Goal: Register for event/course: Register for event/course

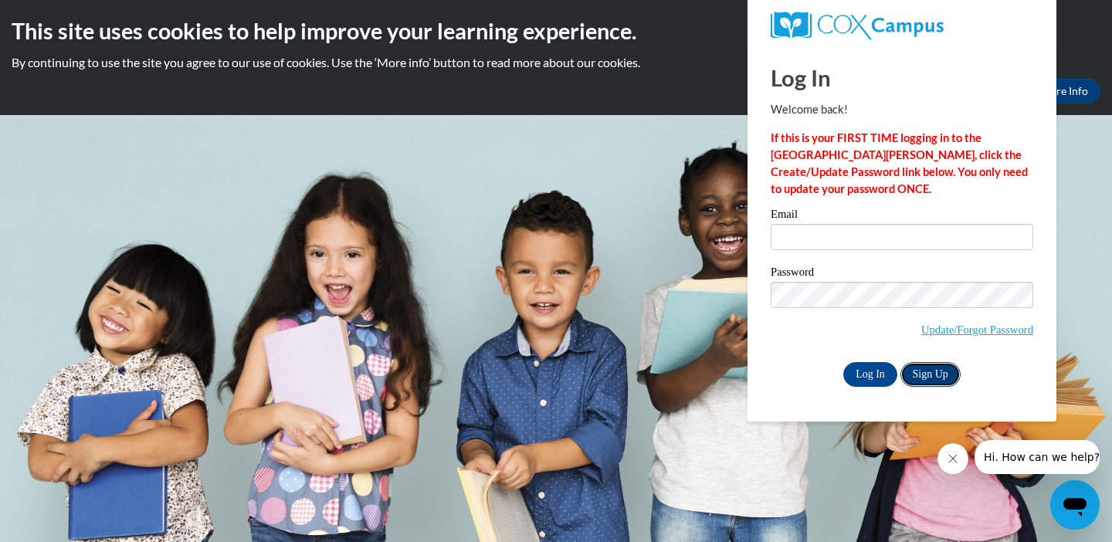
click at [928, 374] on link "Sign Up" at bounding box center [930, 374] width 60 height 25
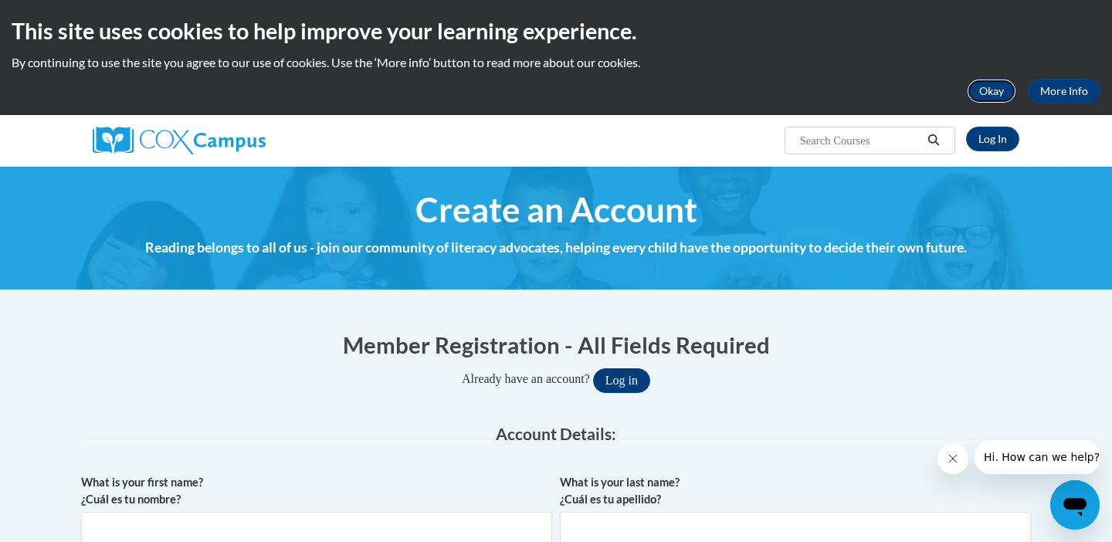
click at [993, 93] on button "Okay" at bounding box center [991, 91] width 49 height 25
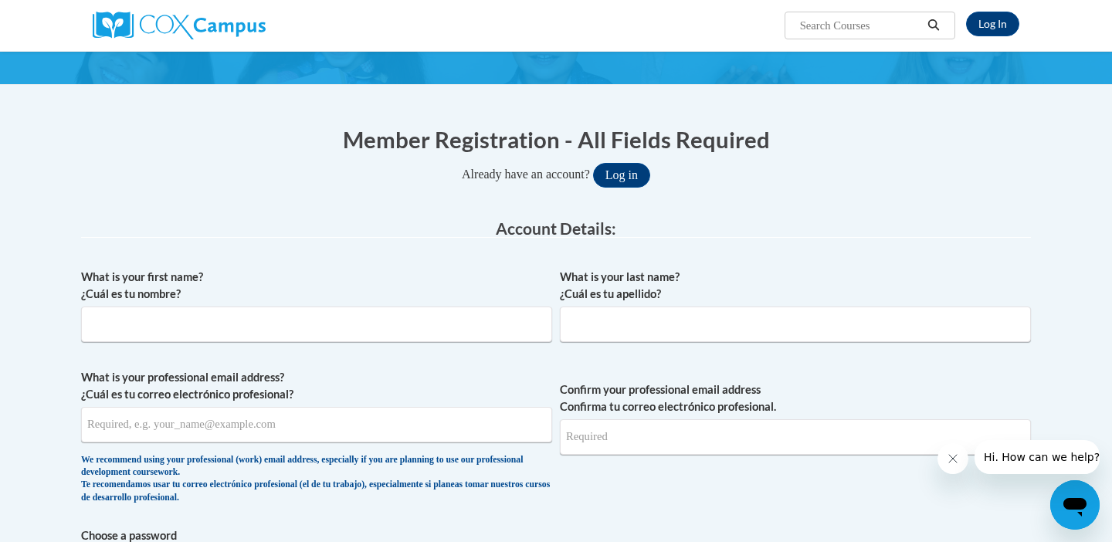
scroll to position [91, 0]
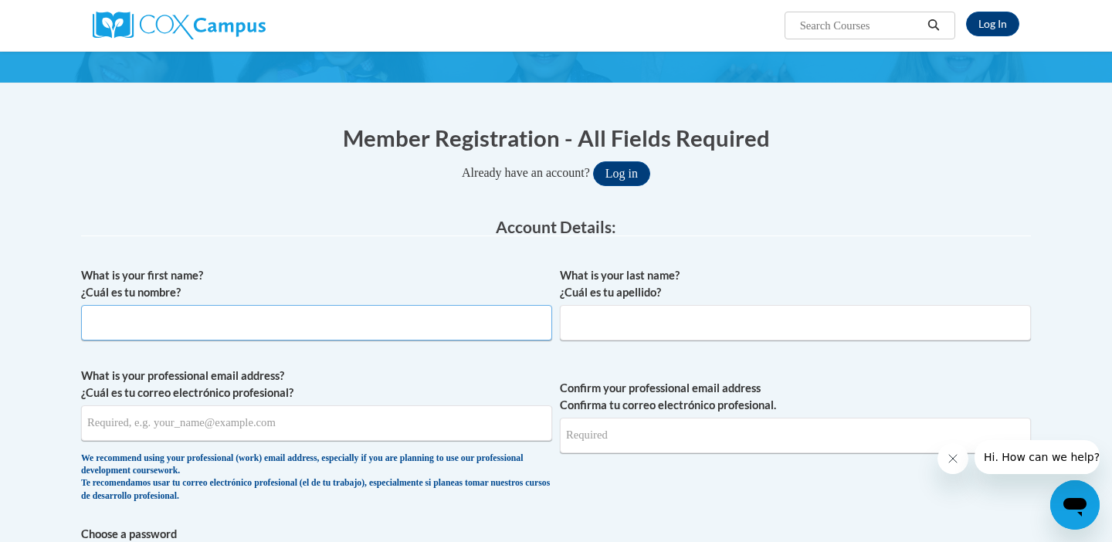
click at [293, 311] on input "What is your first name? ¿Cuál es tu nombre?" at bounding box center [316, 323] width 471 height 36
type input "Jana"
type input "Manning"
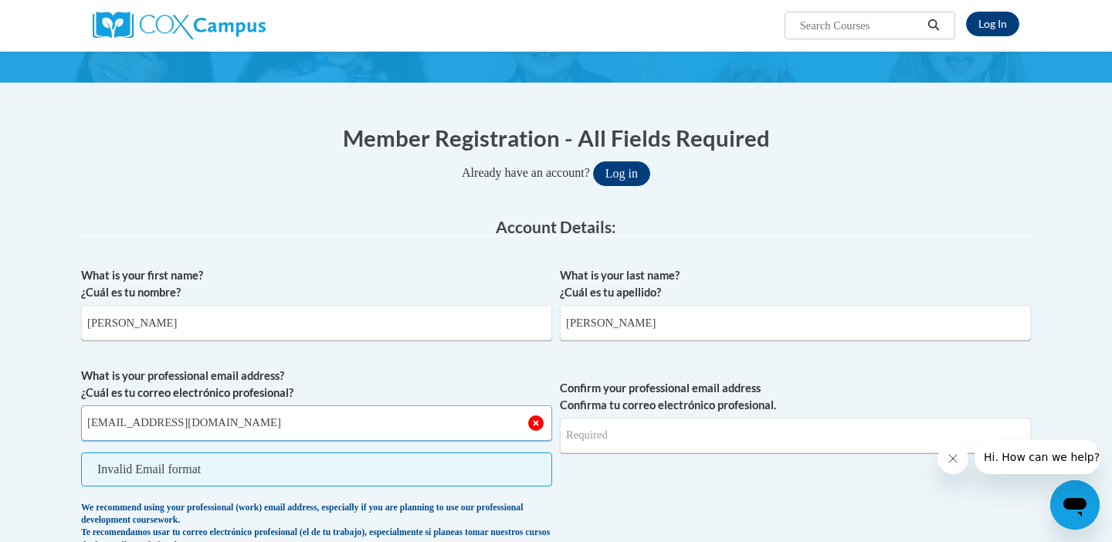
type input "[EMAIL_ADDRESS][DOMAIN_NAME]"
click at [293, 311] on input "Jana" at bounding box center [316, 323] width 471 height 36
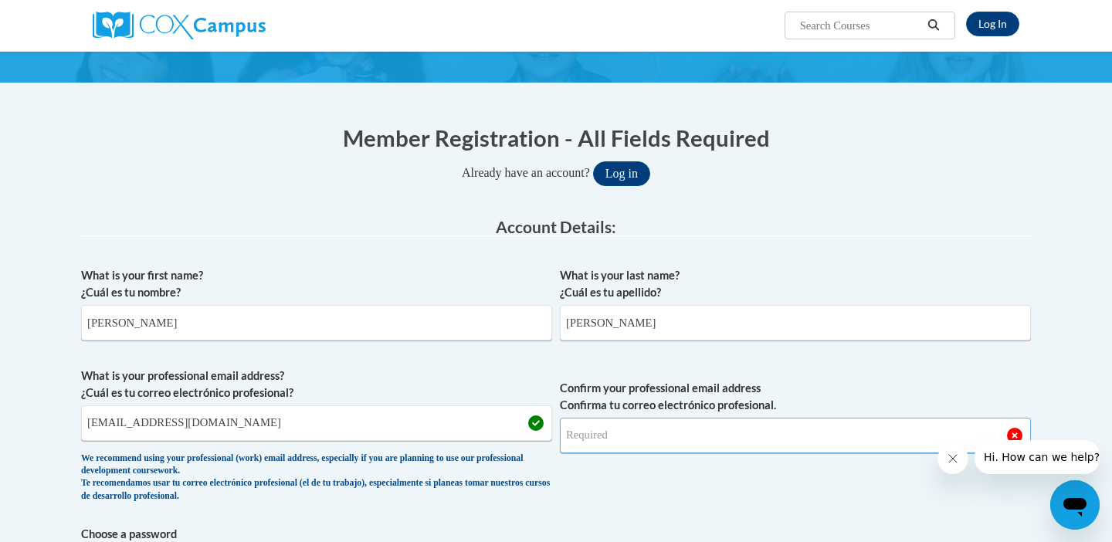
click at [588, 444] on input "Confirm your professional email address Confirma tu correo electrónico profesio…" at bounding box center [795, 436] width 471 height 36
type input "[EMAIL_ADDRESS][DOMAIN_NAME]"
click at [626, 482] on span "Confirm your professional email address Confirma tu correo electrónico profesio…" at bounding box center [795, 439] width 471 height 143
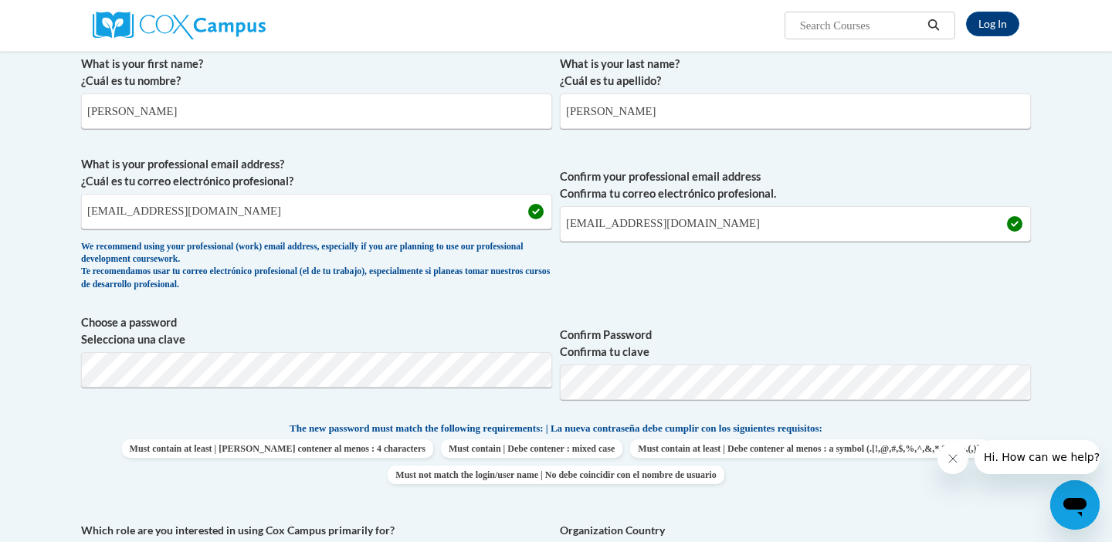
scroll to position [304, 0]
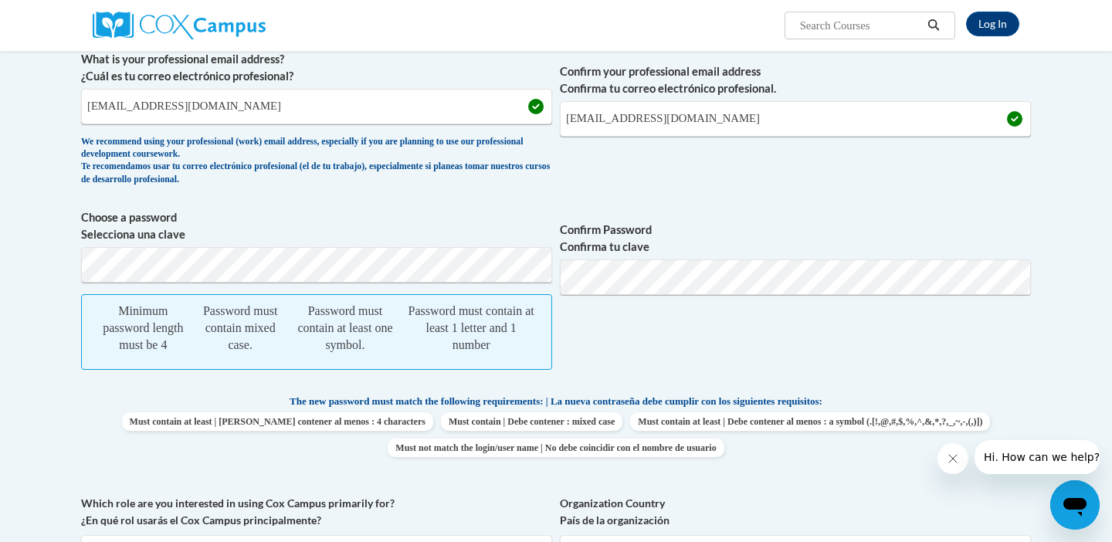
scroll to position [411, 0]
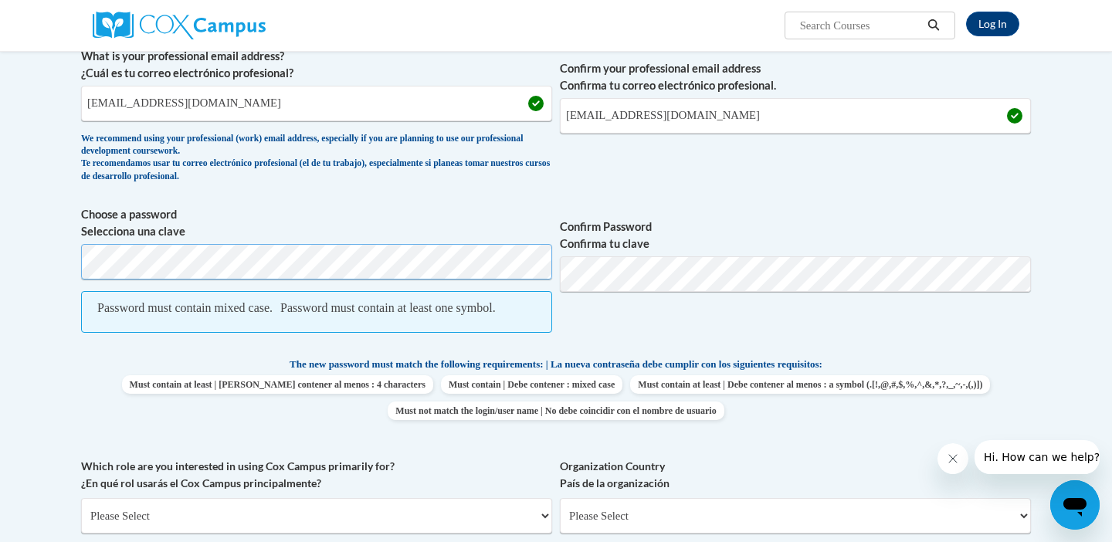
click at [62, 261] on body "Log In Search Search... Create an Account Reading belongs to all of us - join o…" at bounding box center [556, 495] width 1112 height 1813
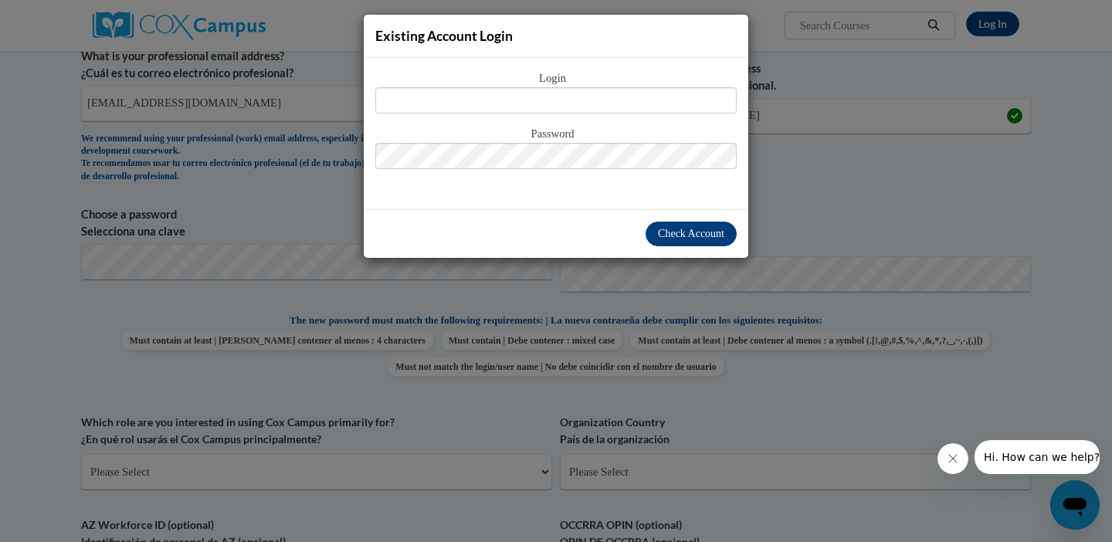
click at [146, 266] on div "Existing Account Login Login Password" at bounding box center [556, 271] width 1112 height 542
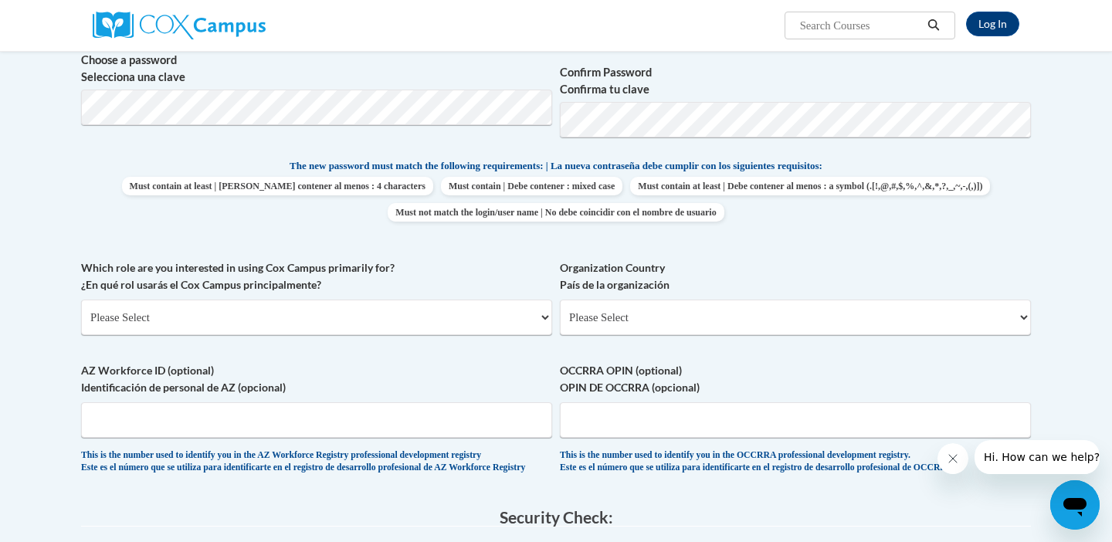
scroll to position [570, 0]
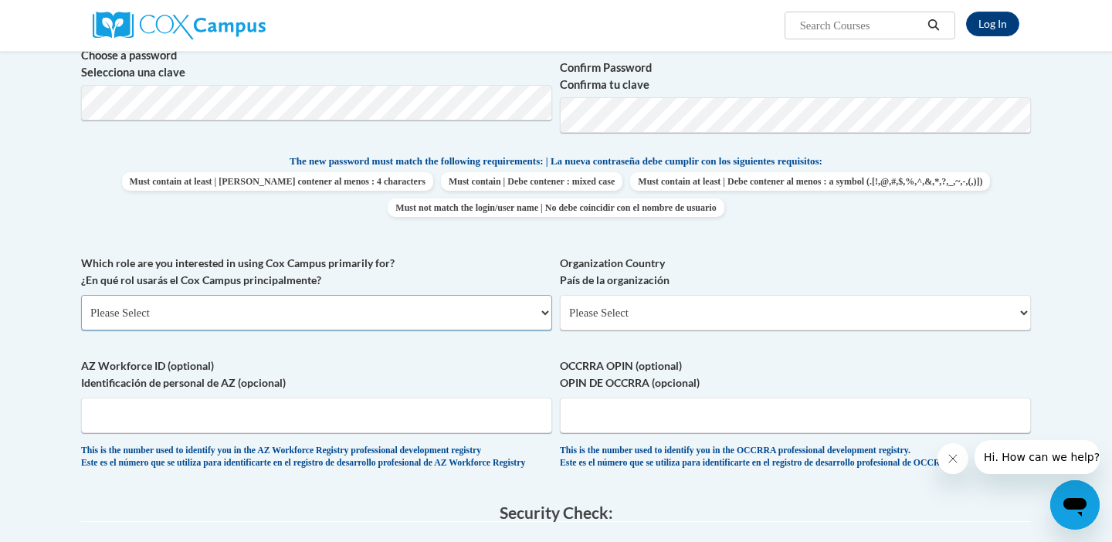
click at [161, 314] on select "Please Select College/University | Colegio/Universidad Community/Nonprofit Part…" at bounding box center [316, 313] width 471 height 36
select select "fbf2d438-af2f-41f8-98f1-81c410e29de3"
click at [81, 295] on select "Please Select College/University | Colegio/Universidad Community/Nonprofit Part…" at bounding box center [316, 313] width 471 height 36
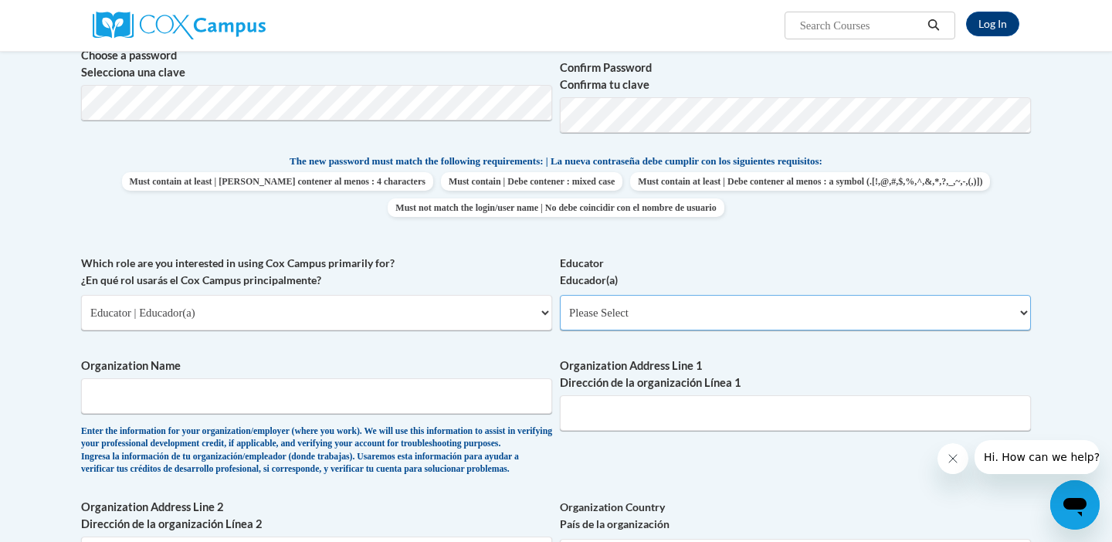
click at [621, 310] on select "Please Select Early Learning/Daycare Teacher/Family Home Care Provider | Maestr…" at bounding box center [795, 313] width 471 height 36
select select "d5fdb05a-b36c-4d60-97fa-9afceda7e903"
click at [560, 295] on select "Please Select Early Learning/Daycare Teacher/Family Home Care Provider | Maestr…" at bounding box center [795, 313] width 471 height 36
click at [369, 395] on input "Organization Name" at bounding box center [316, 396] width 471 height 36
type input "S"
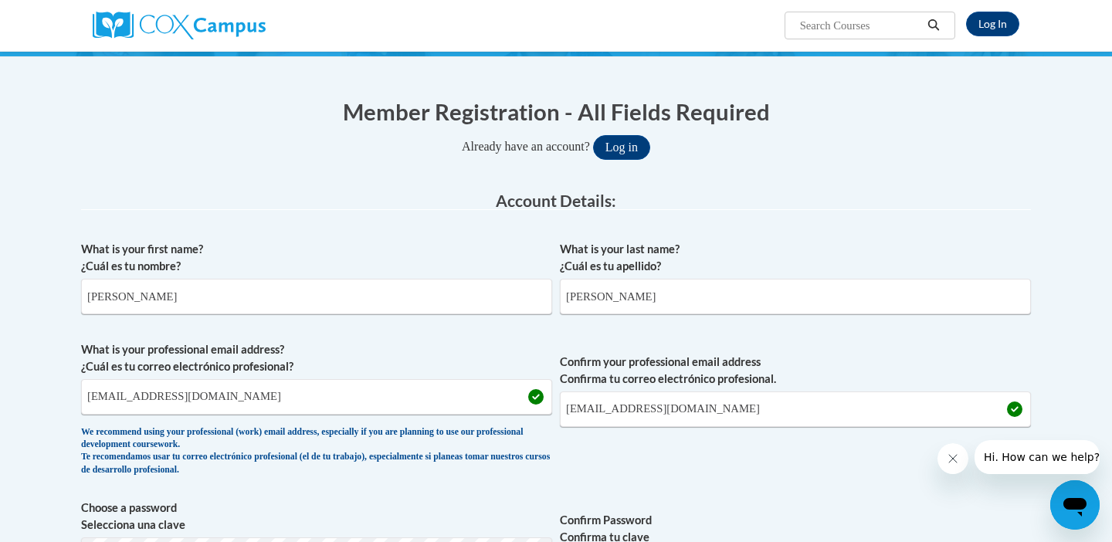
scroll to position [115, 0]
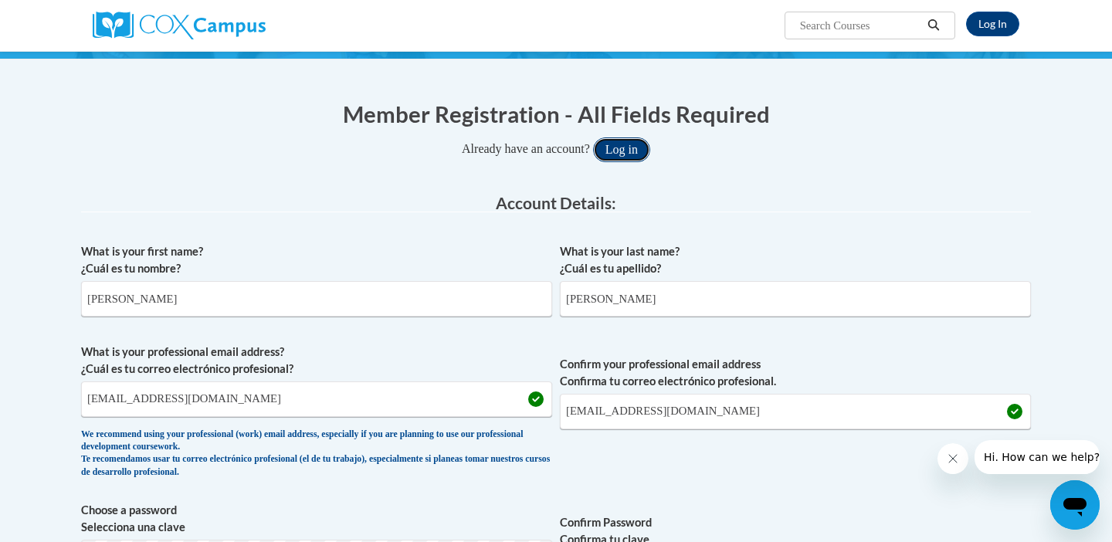
click at [638, 146] on button "Log in" at bounding box center [621, 149] width 57 height 25
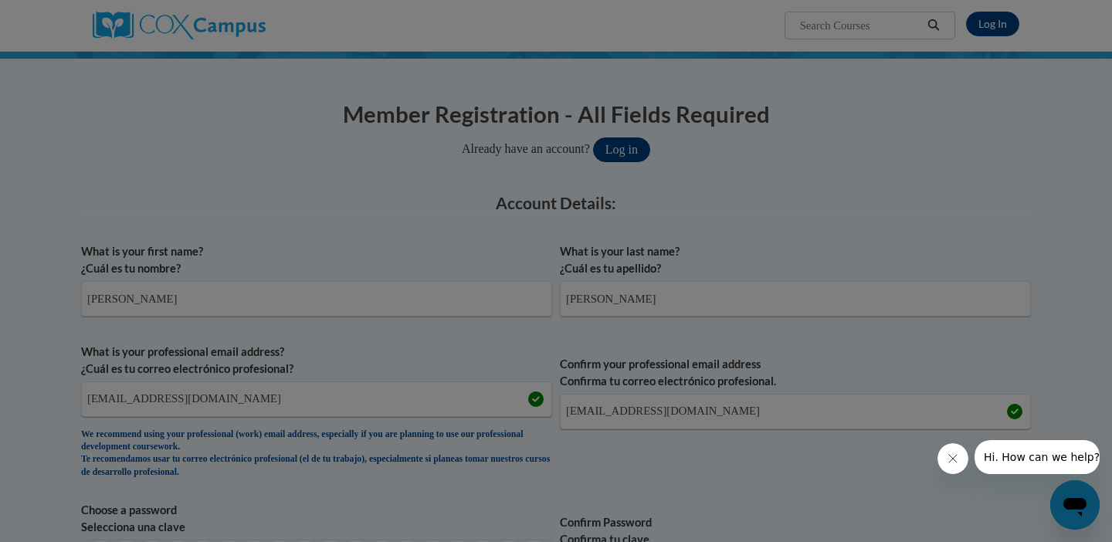
scroll to position [442, 0]
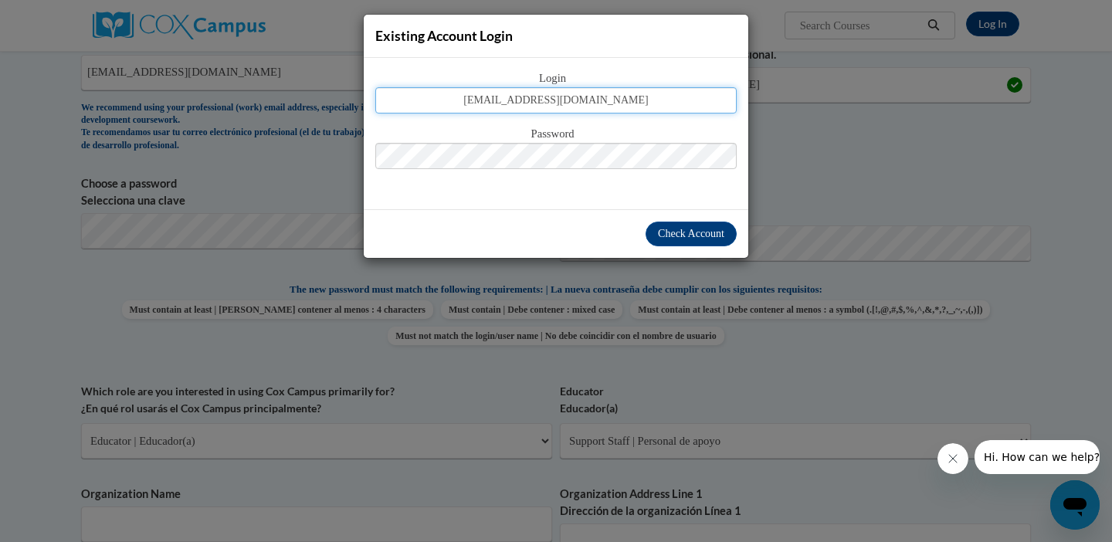
type input "[EMAIL_ADDRESS][DOMAIN_NAME]"
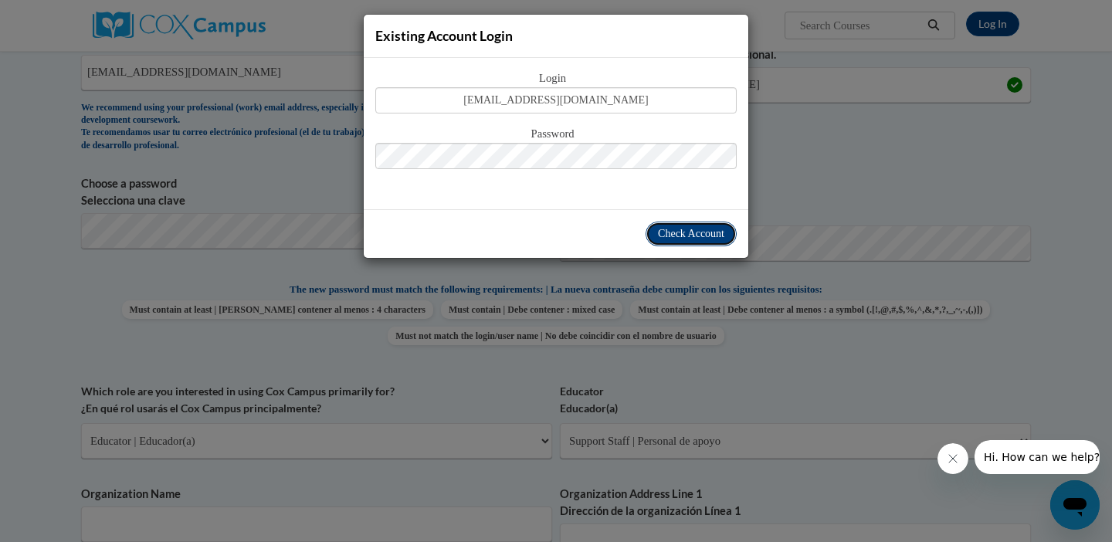
click at [683, 234] on span "Check Account" at bounding box center [691, 234] width 66 height 12
click at [686, 234] on span "Check Account" at bounding box center [691, 234] width 66 height 12
click at [949, 462] on icon "Close message from company" at bounding box center [953, 459] width 8 height 8
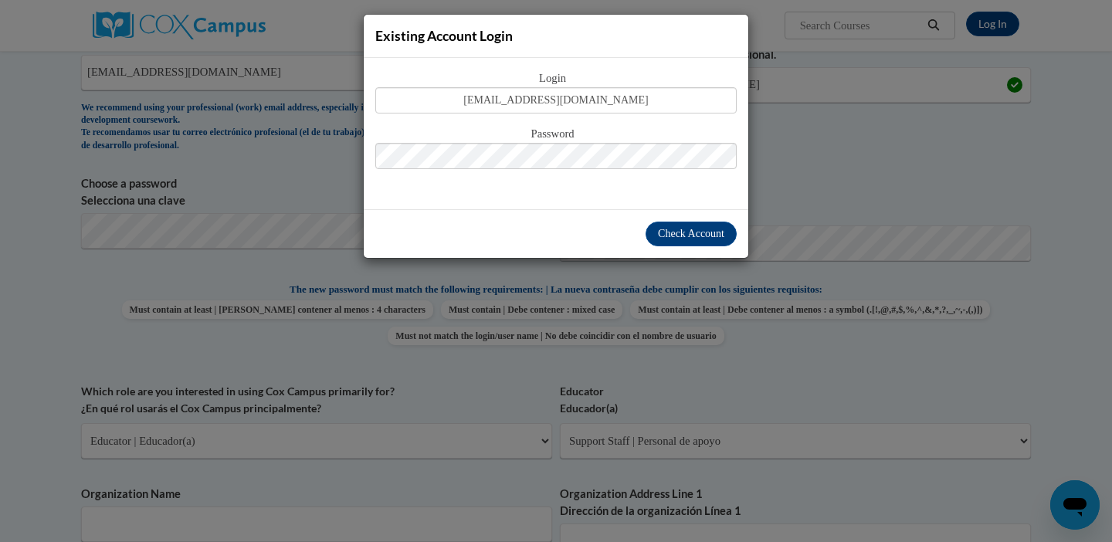
click at [910, 84] on div "Existing Account Login Login jmanning@waukesha.k12.wi.us Password Check Account" at bounding box center [556, 271] width 1112 height 542
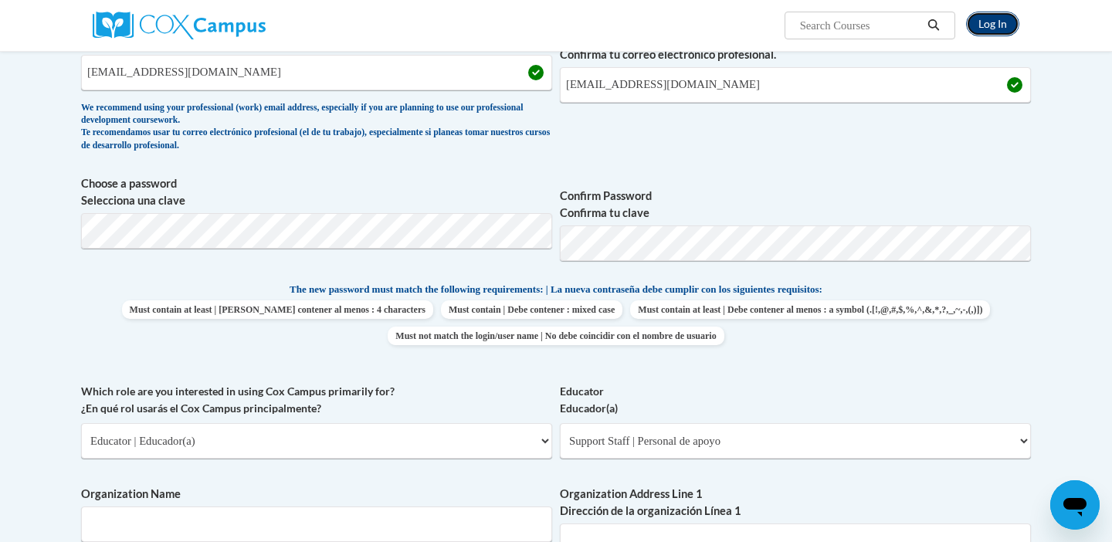
click at [985, 26] on link "Log In" at bounding box center [992, 24] width 53 height 25
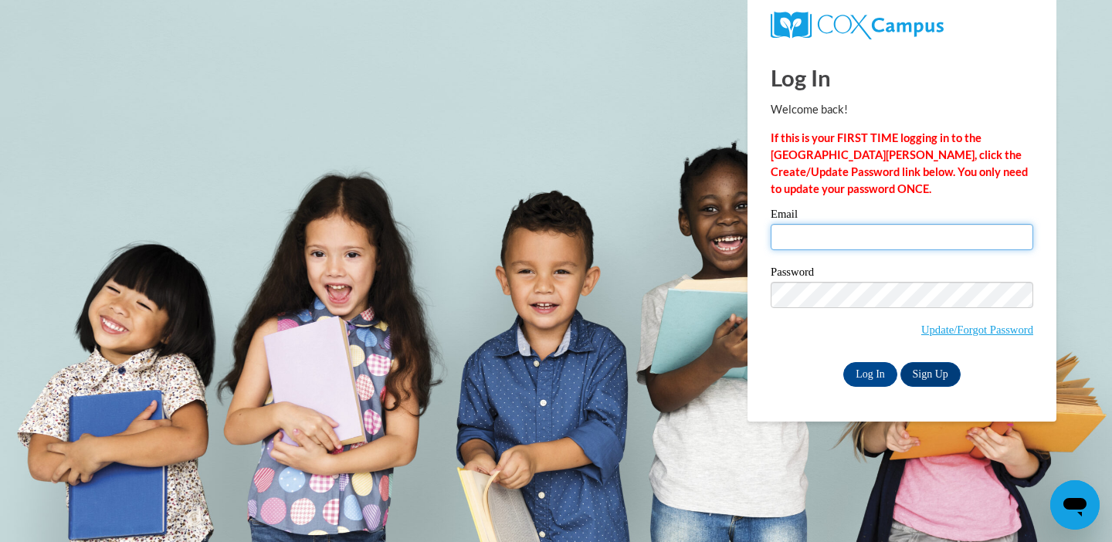
click at [799, 237] on input "Email" at bounding box center [902, 237] width 263 height 26
type input "[EMAIL_ADDRESS][DOMAIN_NAME]"
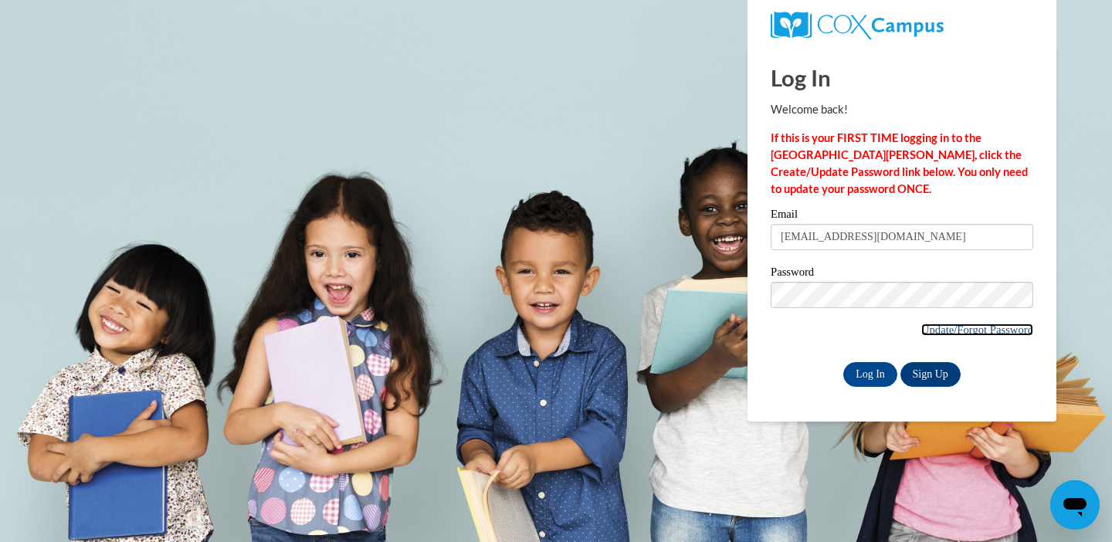
click at [951, 327] on link "Update/Forgot Password" at bounding box center [977, 330] width 112 height 12
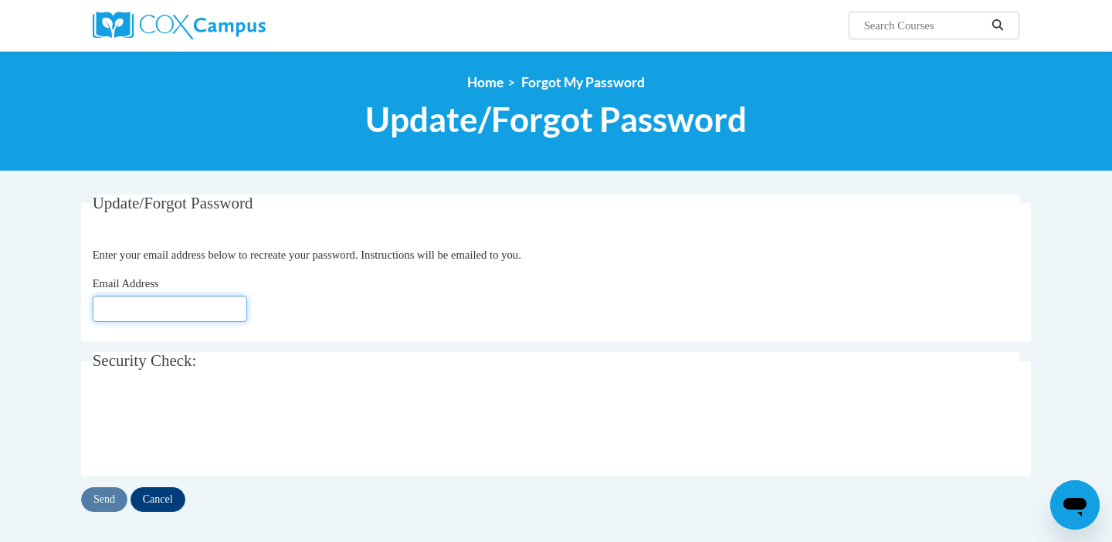
click at [184, 309] on input "Email Address" at bounding box center [170, 309] width 154 height 26
type input "[EMAIL_ADDRESS][DOMAIN_NAME]"
click at [103, 504] on input "Send" at bounding box center [104, 499] width 46 height 25
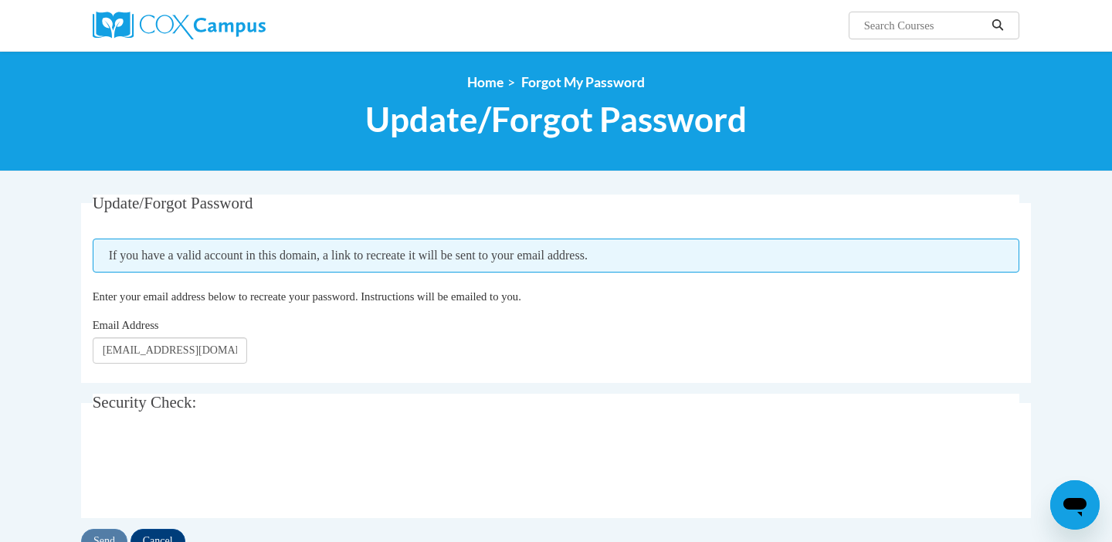
scroll to position [0, 15]
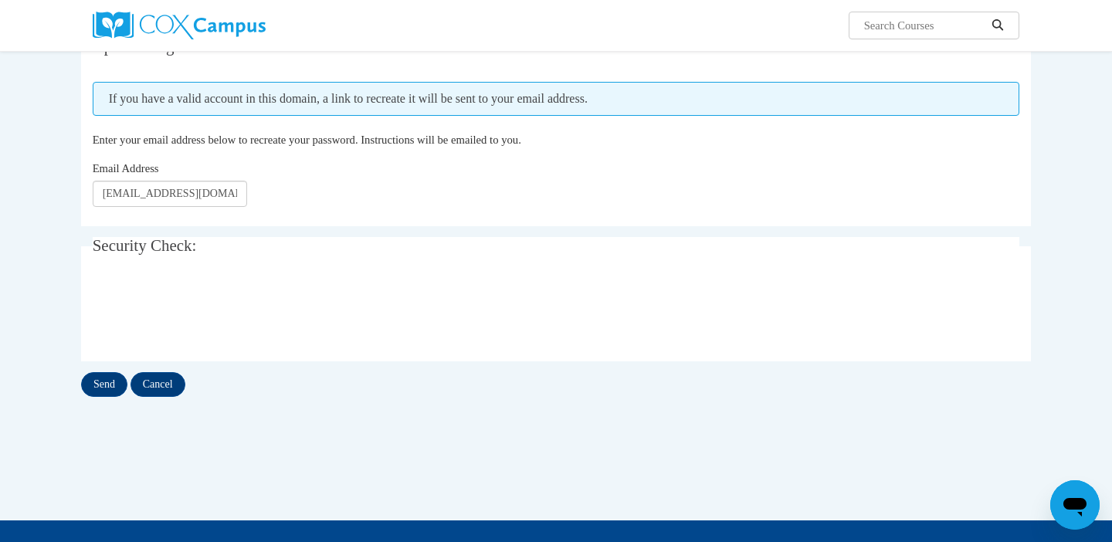
scroll to position [171, 0]
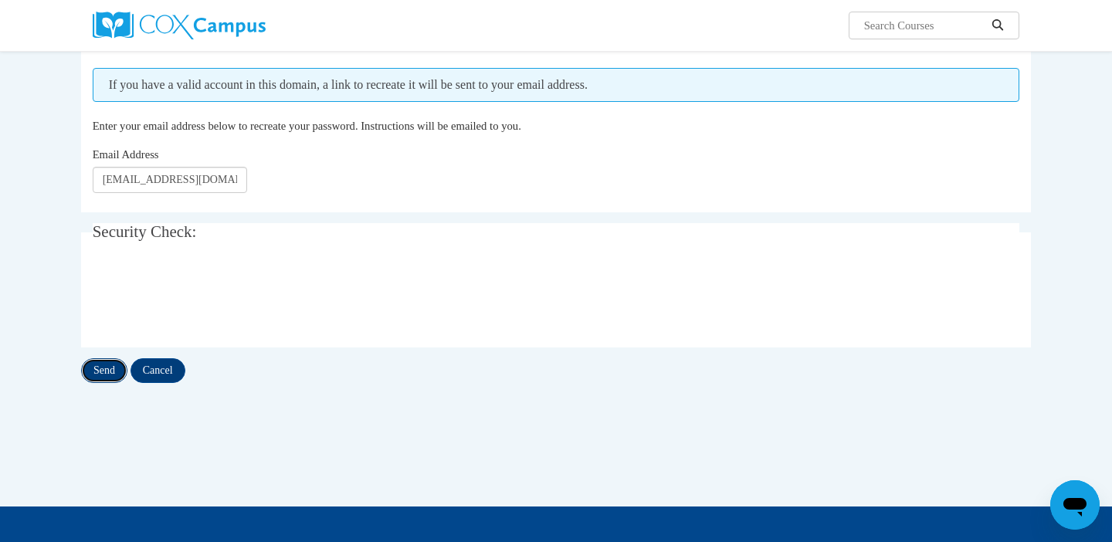
click at [104, 368] on input "Send" at bounding box center [104, 370] width 46 height 25
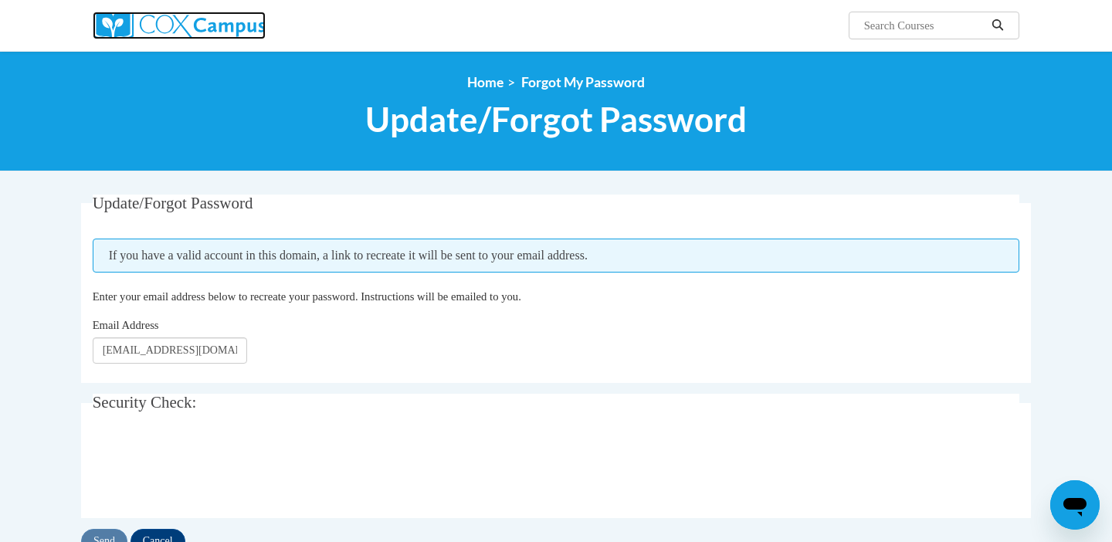
click at [155, 26] on img at bounding box center [179, 26] width 173 height 28
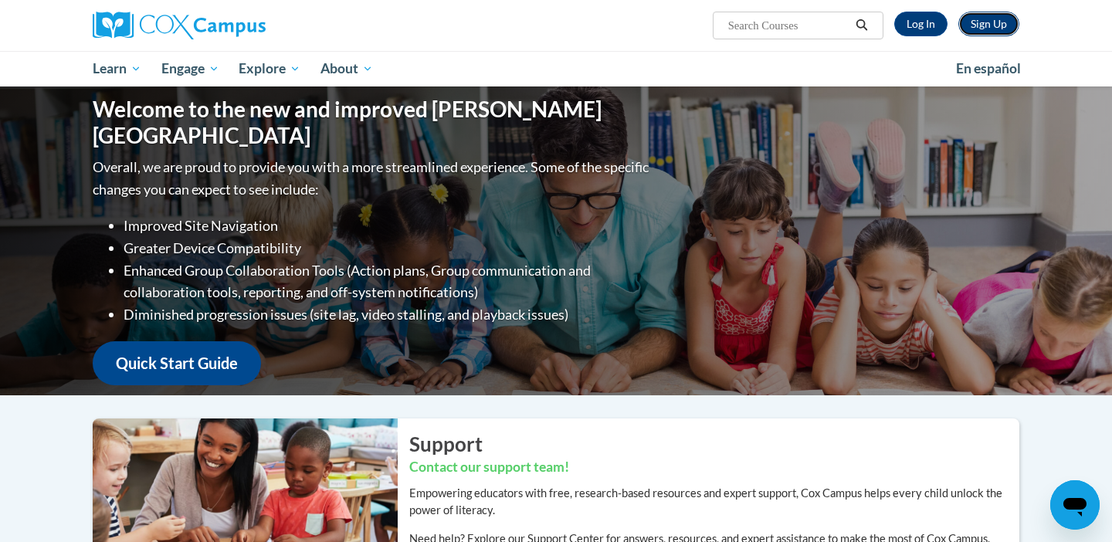
click at [988, 24] on link "Sign Up" at bounding box center [988, 24] width 61 height 25
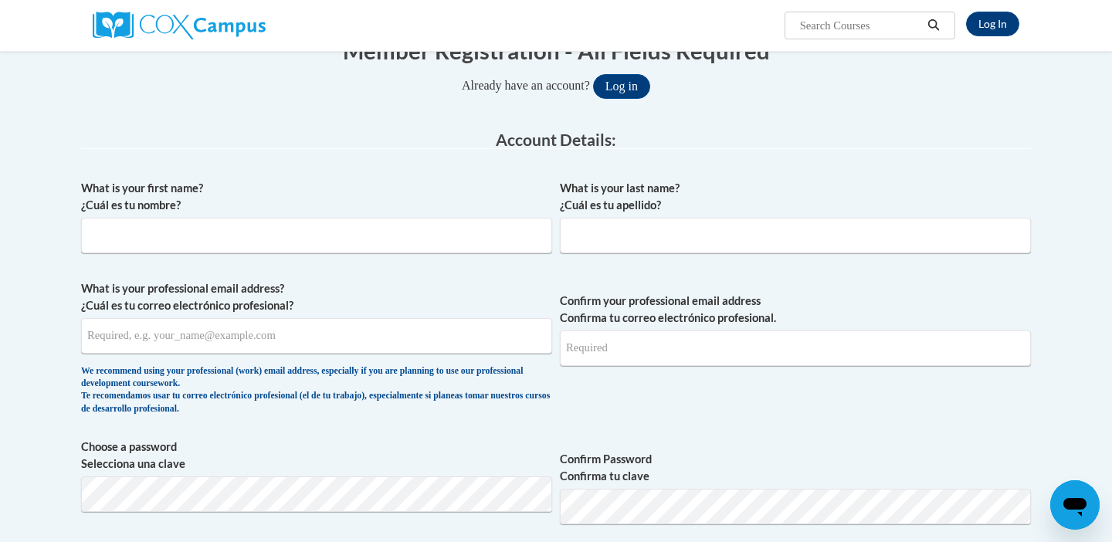
scroll to position [185, 0]
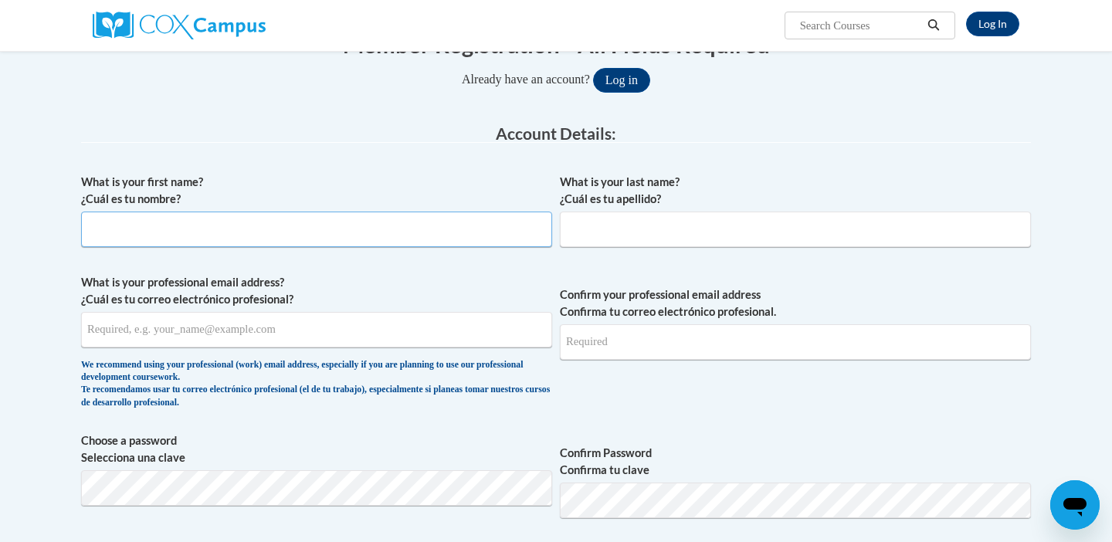
click at [349, 239] on input "What is your first name? ¿Cuál es tu nombre?" at bounding box center [316, 230] width 471 height 36
type input "j"
type input "Jana"
type input "Manning"
click at [167, 330] on input "What is your professional email address? ¿Cuál es tu correo electrónico profesi…" at bounding box center [316, 330] width 471 height 36
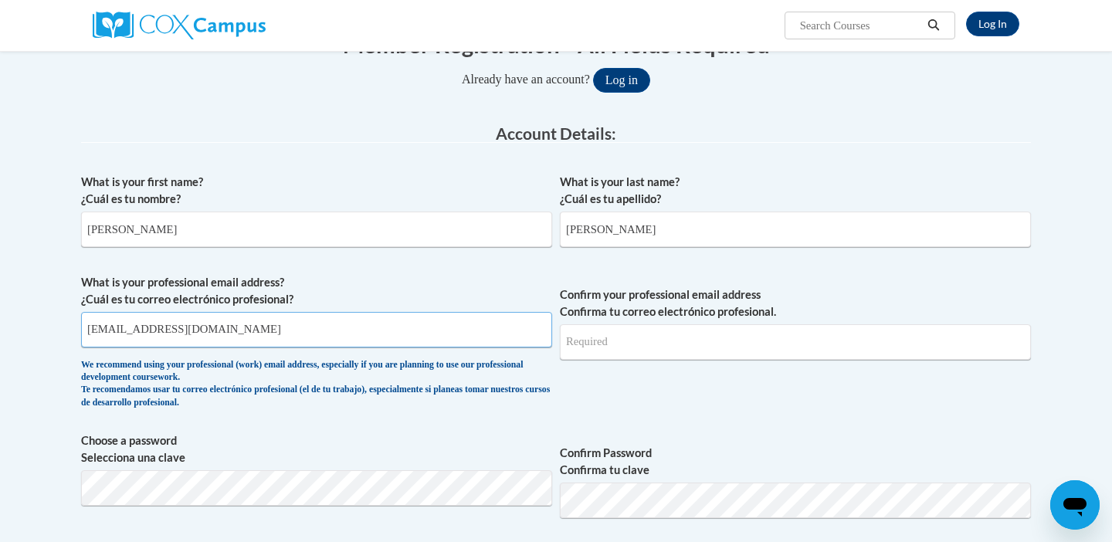
type input "jmanning@waukesha.k12.wi.us"
click at [251, 466] on label "Choose a password Selecciona una clave" at bounding box center [316, 449] width 471 height 34
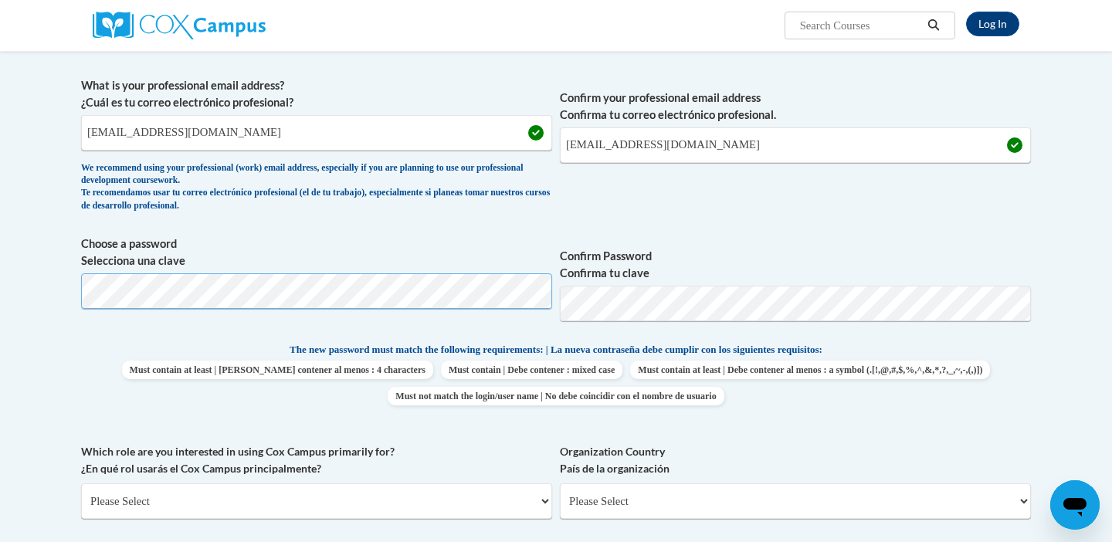
scroll to position [390, 0]
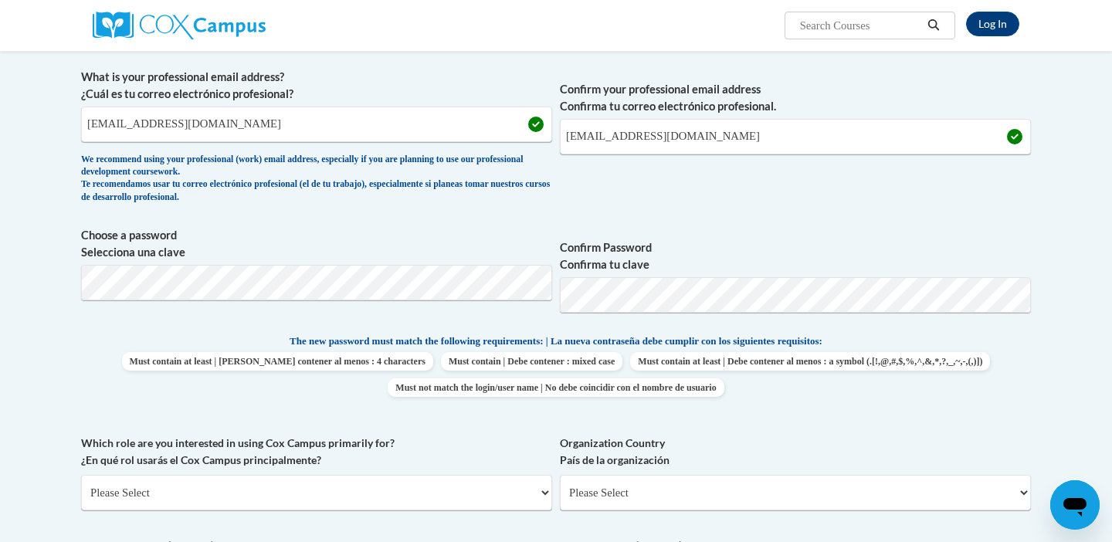
click at [917, 331] on div "What is your first name? ¿Cuál es tu nombre? Jana What is your last name? ¿Cuál…" at bounding box center [556, 313] width 950 height 704
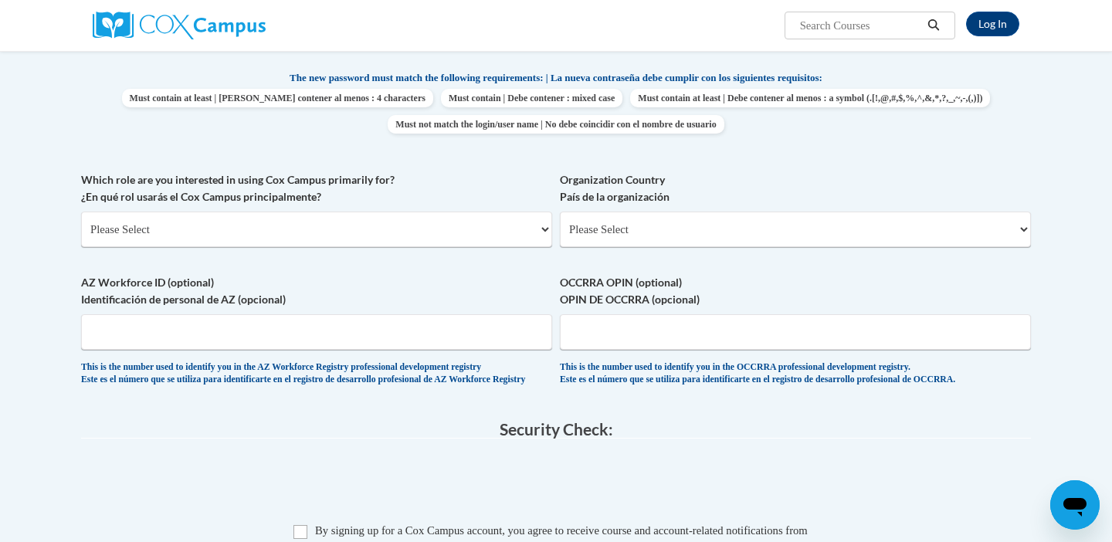
scroll to position [656, 0]
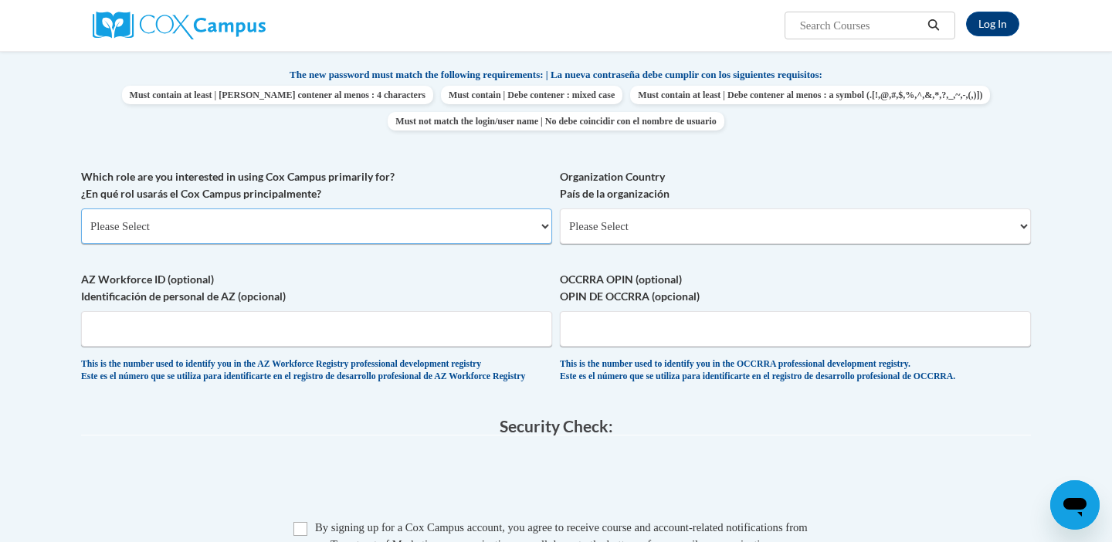
click at [348, 227] on select "Please Select College/University | Colegio/Universidad Community/Nonprofit Part…" at bounding box center [316, 227] width 471 height 36
select select "fbf2d438-af2f-41f8-98f1-81c410e29de3"
click at [81, 209] on select "Please Select College/University | Colegio/Universidad Community/Nonprofit Part…" at bounding box center [316, 227] width 471 height 36
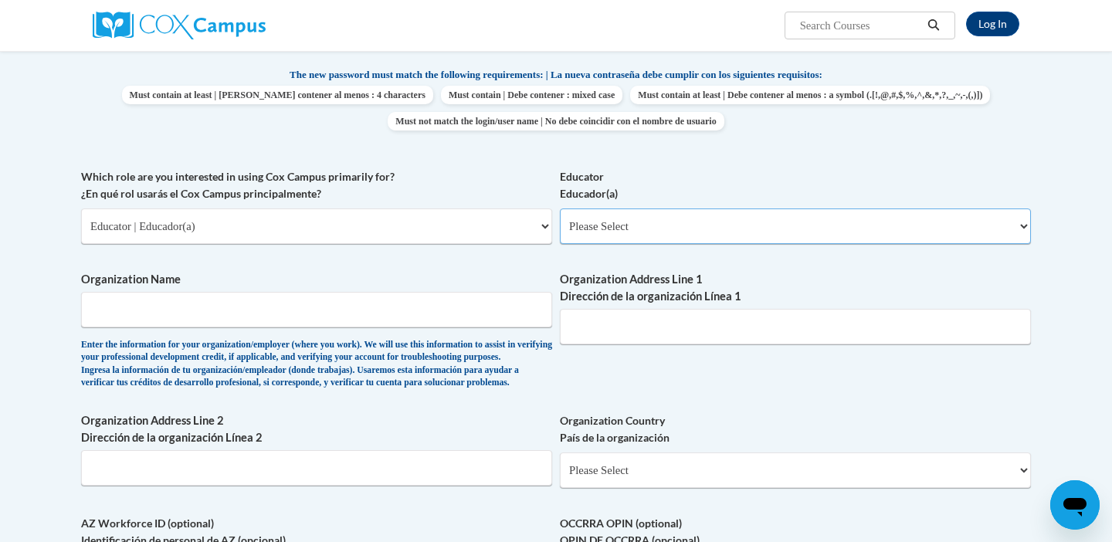
click at [606, 228] on select "Please Select Early Learning/Daycare Teacher/Family Home Care Provider | Maestr…" at bounding box center [795, 227] width 471 height 36
select select "d5fdb05a-b36c-4d60-97fa-9afceda7e903"
click at [560, 209] on select "Please Select Early Learning/Daycare Teacher/Family Home Care Provider | Maestr…" at bounding box center [795, 227] width 471 height 36
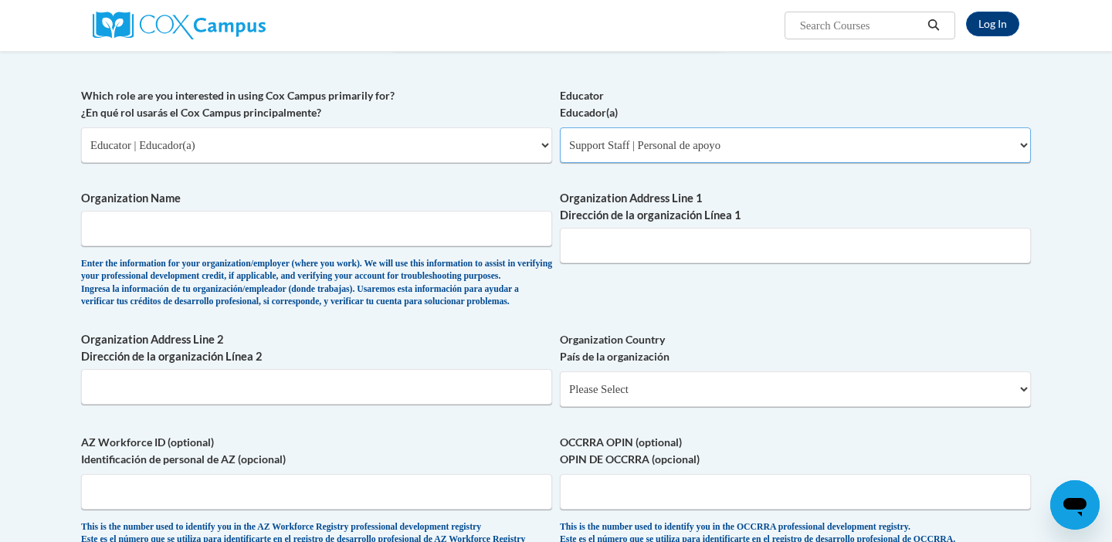
scroll to position [724, 0]
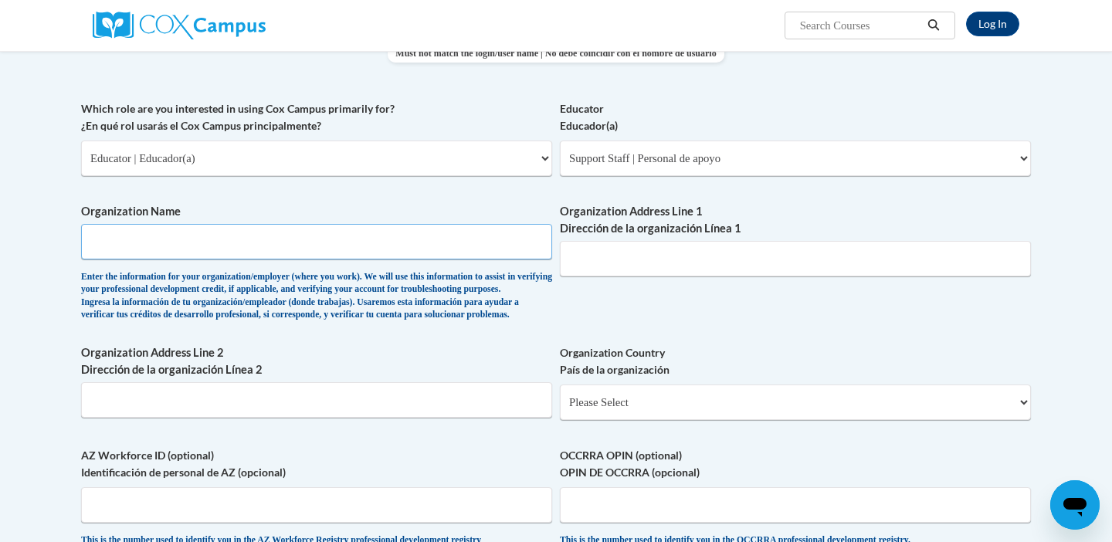
click at [171, 242] on input "Organization Name" at bounding box center [316, 242] width 471 height 36
type input "School District of Waukesha"
click at [597, 251] on input "Organization Address Line 1 Dirección de la organización Línea 1" at bounding box center [795, 259] width 471 height 36
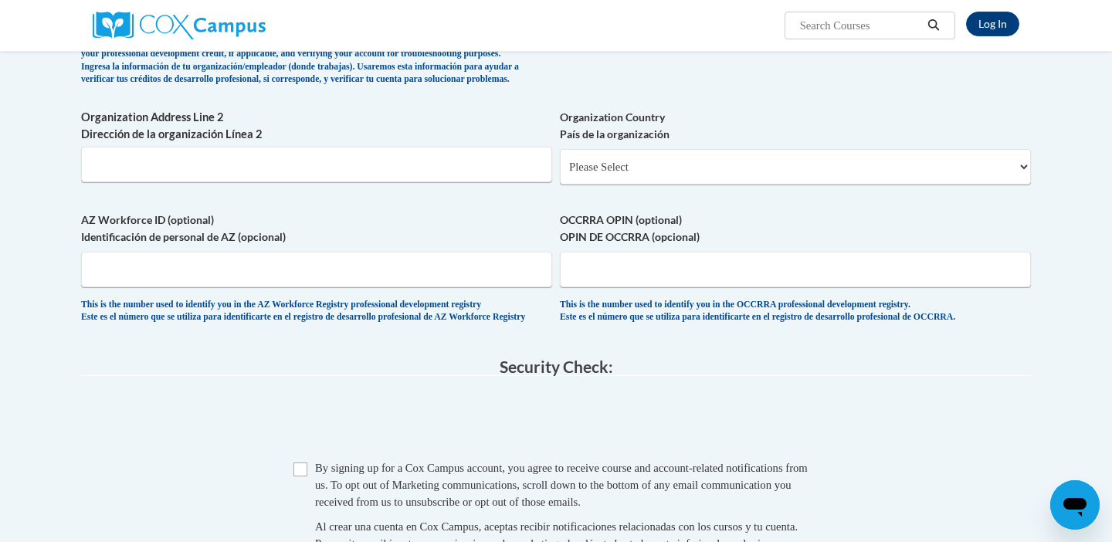
scroll to position [1021, 0]
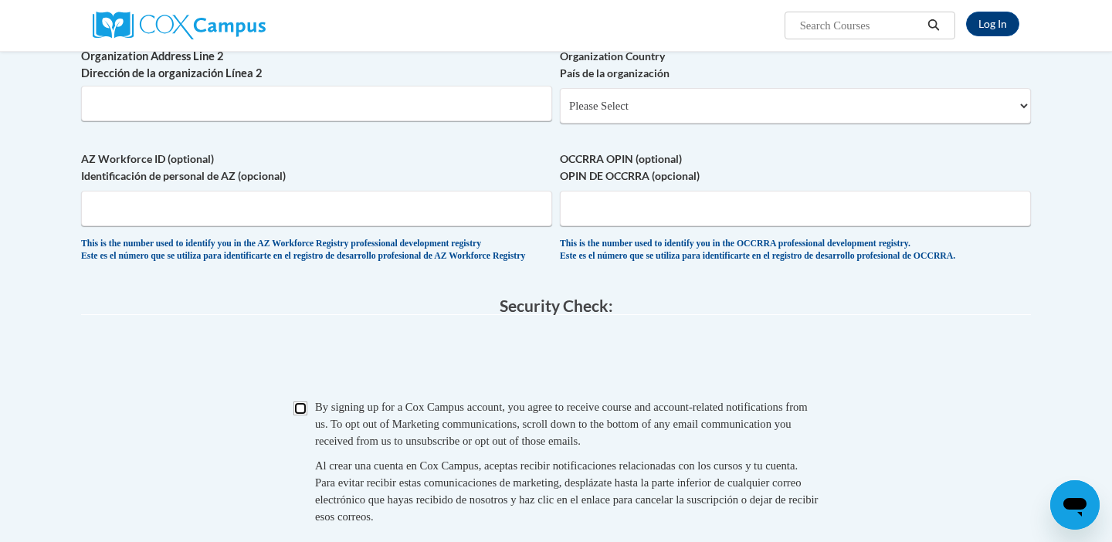
click at [303, 415] on input "Checkbox" at bounding box center [300, 409] width 14 height 14
checkbox input "true"
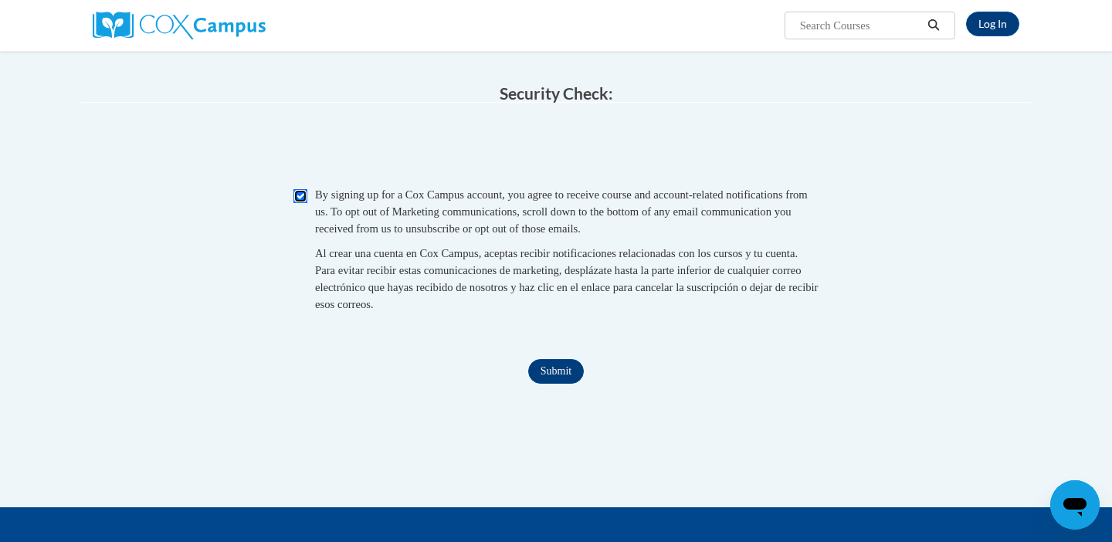
scroll to position [1235, 0]
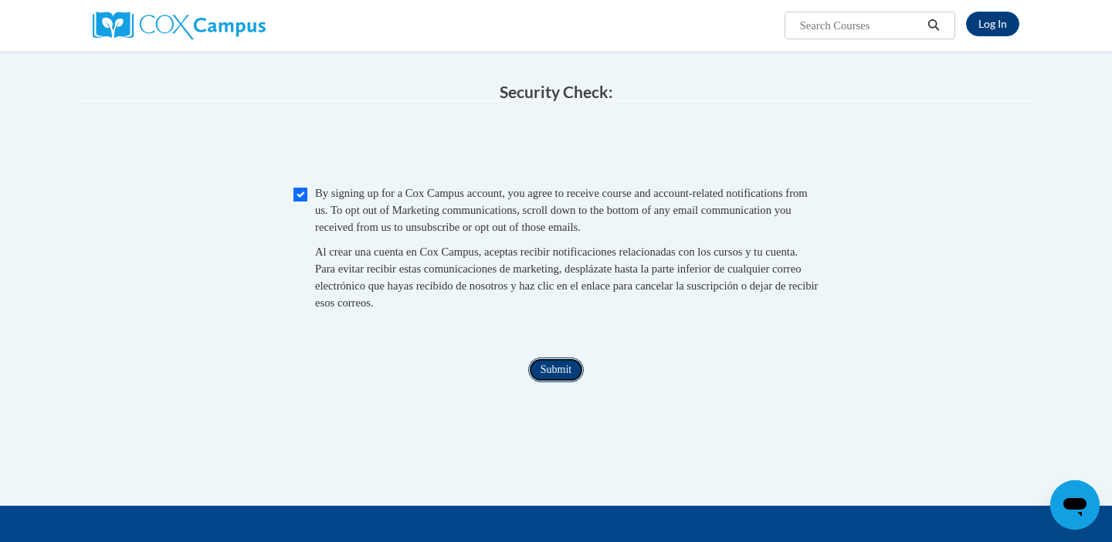
click at [551, 382] on input "Submit" at bounding box center [556, 370] width 56 height 25
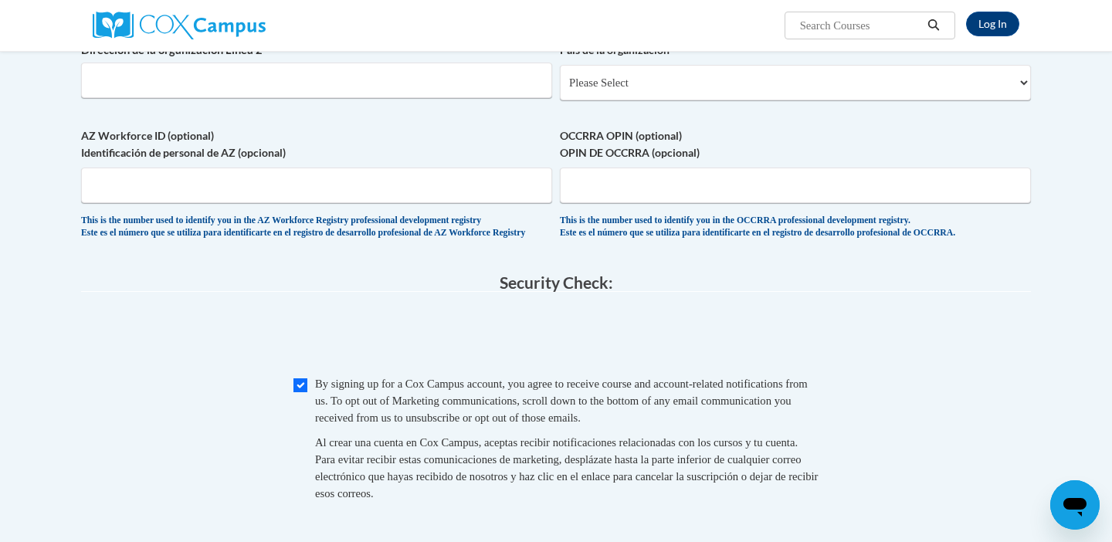
scroll to position [1029, 0]
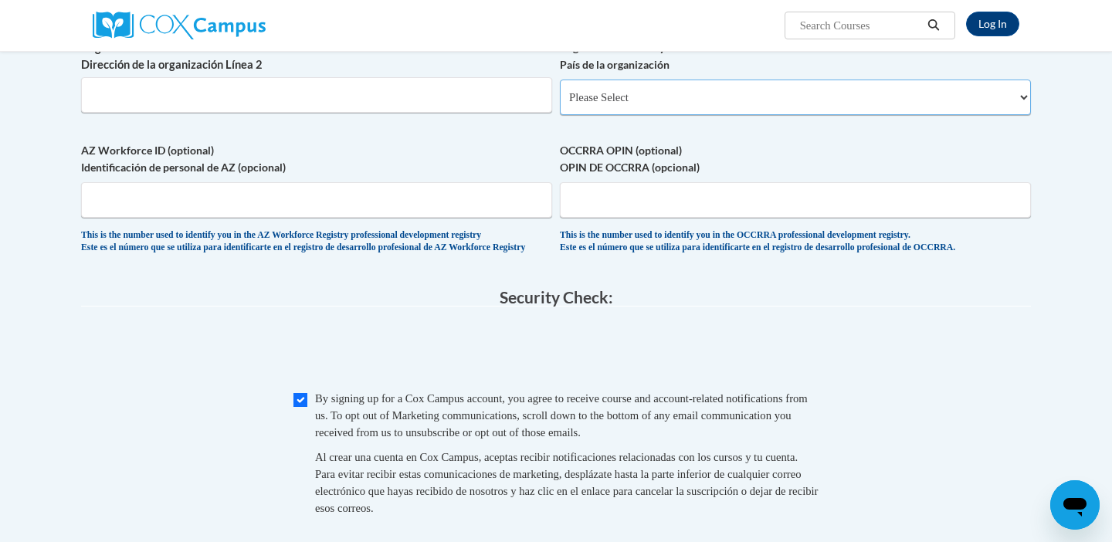
click at [663, 115] on select "Please Select United States | Estados Unidos Outside of the United States | Fue…" at bounding box center [795, 98] width 471 height 36
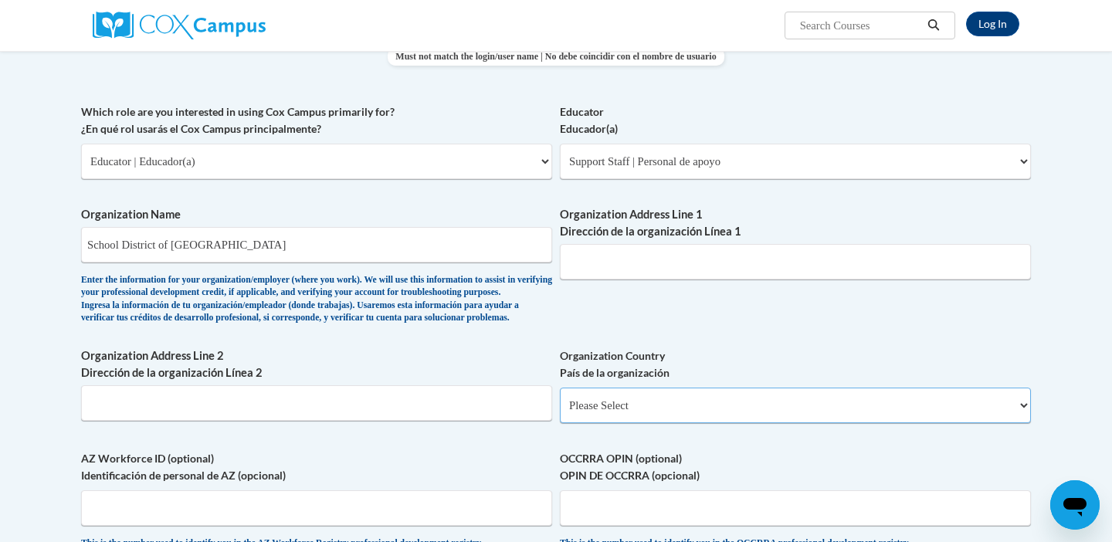
scroll to position [717, 0]
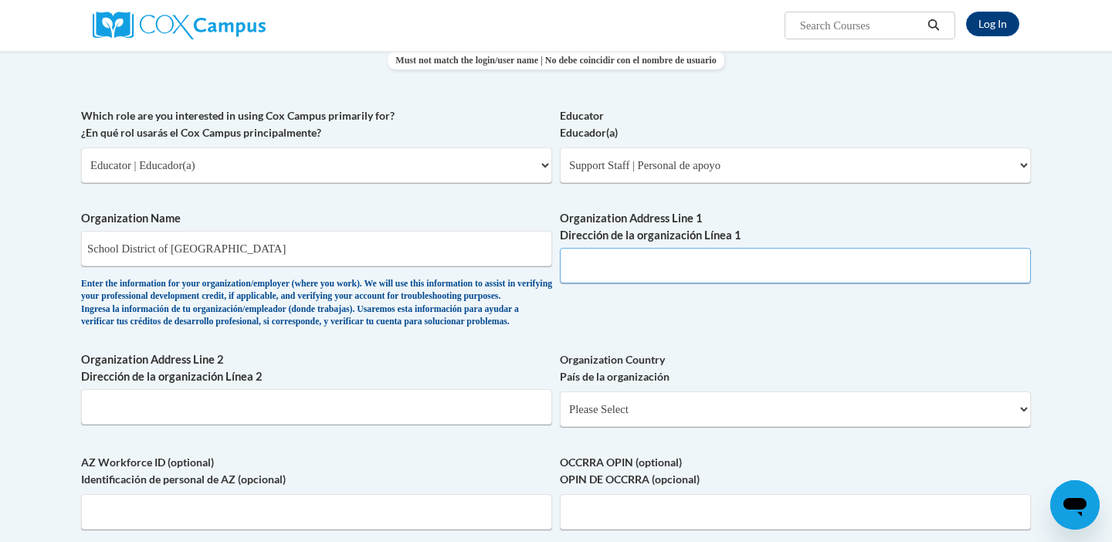
click at [601, 267] on input "Organization Address Line 1 Dirección de la organización Línea 1" at bounding box center [795, 266] width 471 height 36
paste input "301 Hyde Park Ave"
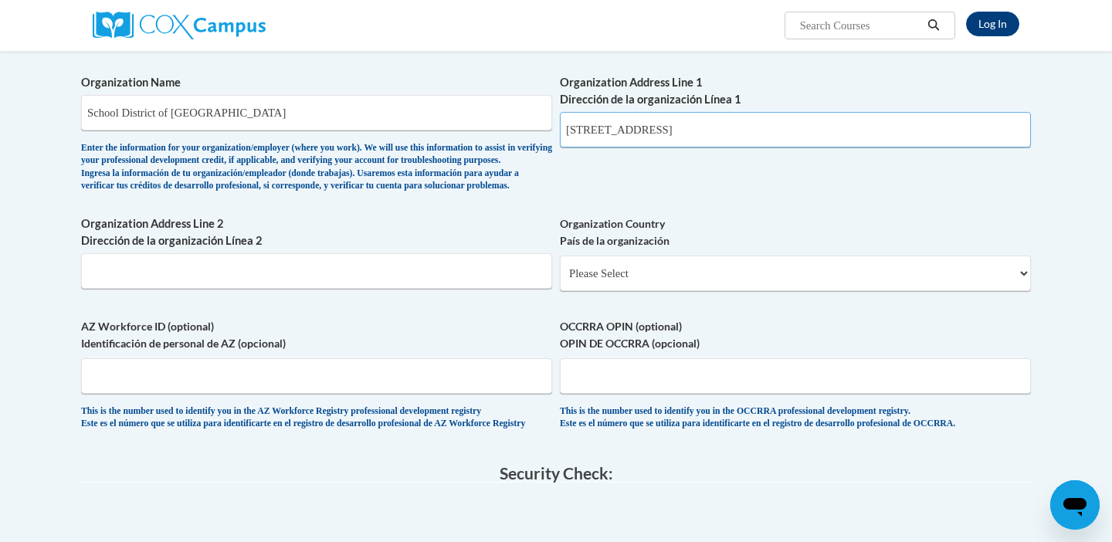
scroll to position [857, 0]
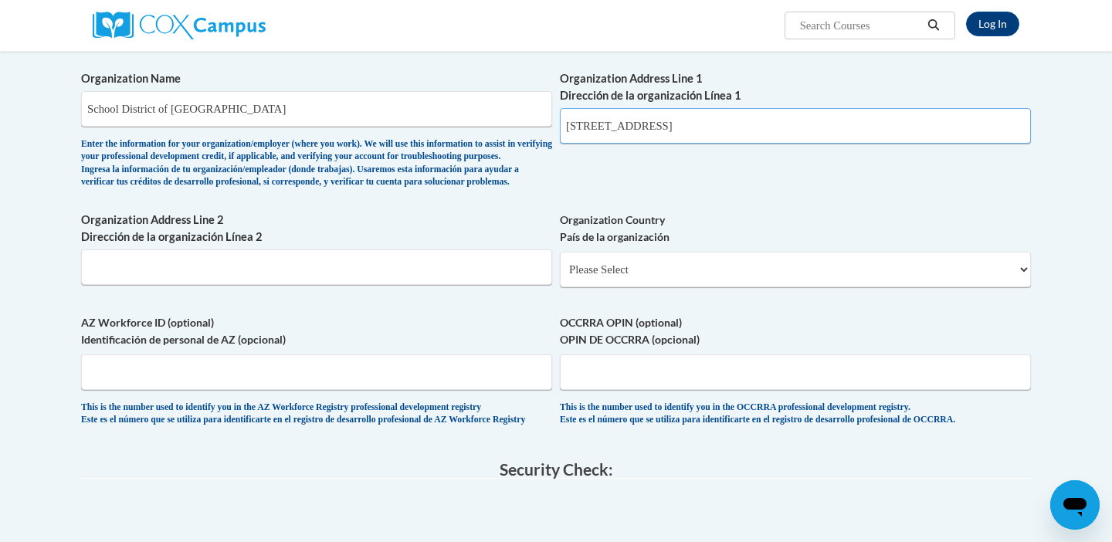
type input "301 Hyde Park Ave"
click at [662, 283] on select "Please Select United States | Estados Unidos Outside of the United States | Fue…" at bounding box center [795, 270] width 471 height 36
select select "ad49bcad-a171-4b2e-b99c-48b446064914"
click at [560, 276] on select "Please Select United States | Estados Unidos Outside of the United States | Fue…" at bounding box center [795, 270] width 471 height 36
select select
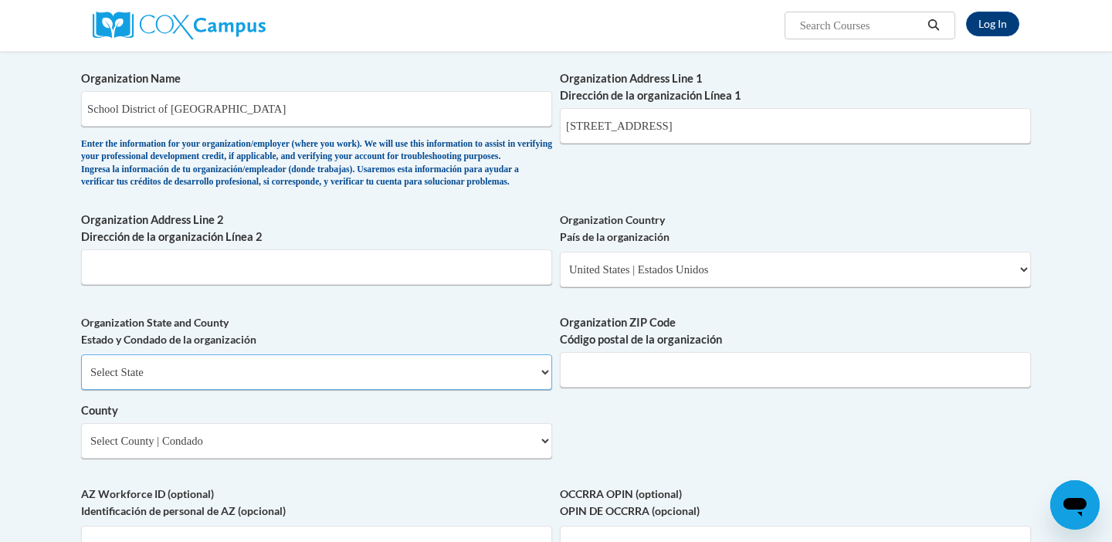
click at [348, 390] on select "Select State Alabama Alaska Arizona Arkansas California Colorado Connecticut De…" at bounding box center [316, 372] width 471 height 36
select select "Wisconsin"
click at [81, 379] on select "Select State Alabama Alaska Arizona Arkansas California Colorado Connecticut De…" at bounding box center [316, 372] width 471 height 36
click at [656, 388] on input "Organization ZIP Code Código postal de la organización" at bounding box center [795, 370] width 471 height 36
type input "53188"
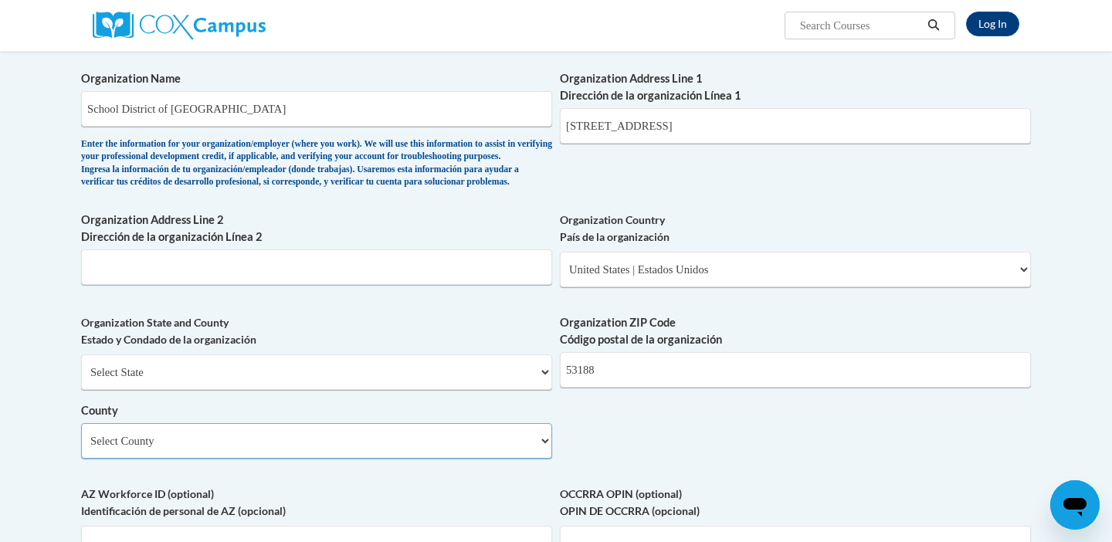
click at [292, 459] on select "Select County Adams Ashland Barron Bayfield Brown Buffalo Burnett Calumet Chipp…" at bounding box center [316, 441] width 471 height 36
select select "Waukesha"
click at [81, 448] on select "Select County Adams Ashland Barron Bayfield Brown Buffalo Burnett Calumet Chipp…" at bounding box center [316, 441] width 471 height 36
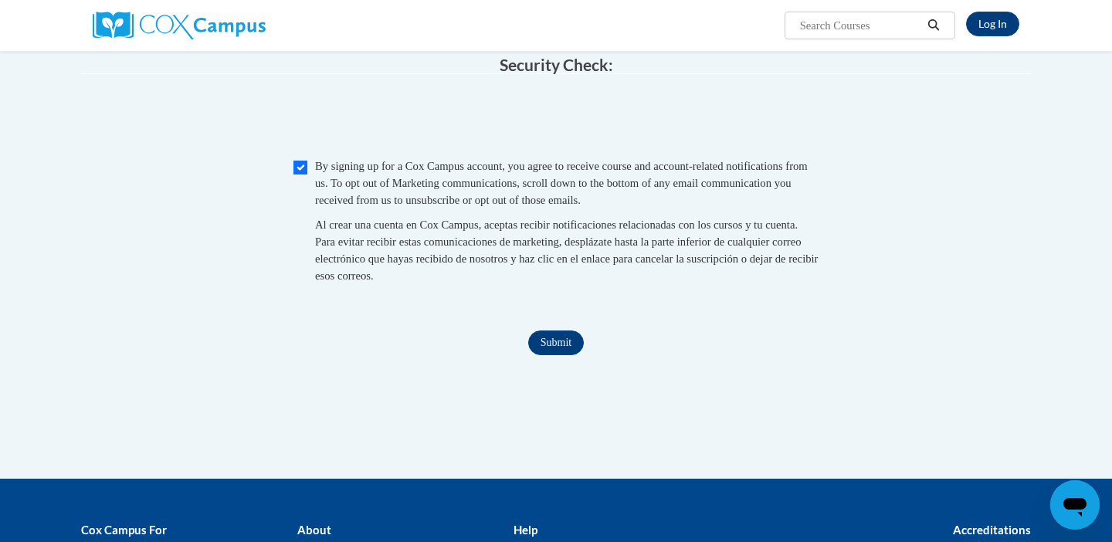
scroll to position [1461, 0]
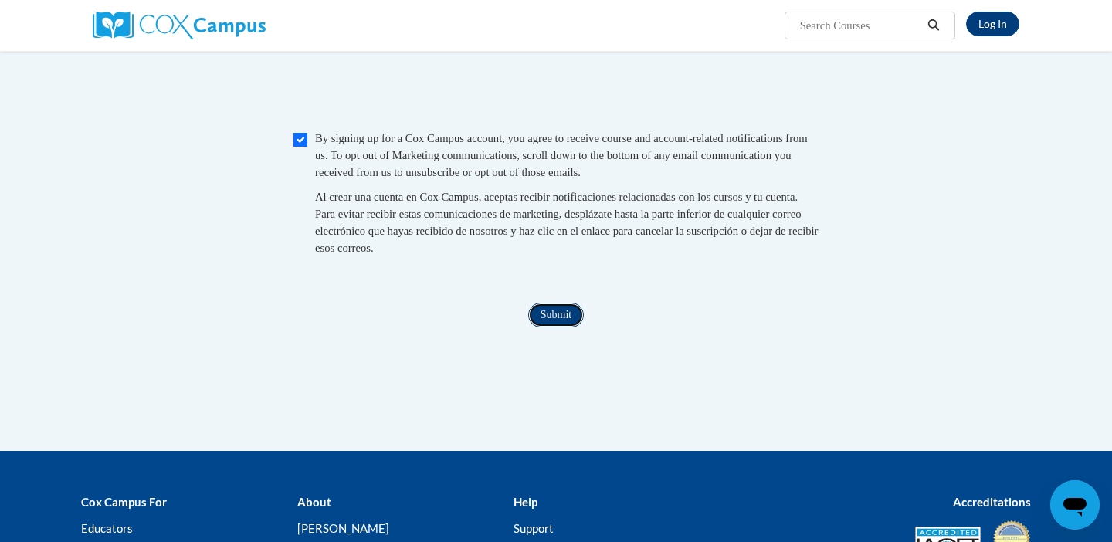
click at [561, 327] on input "Submit" at bounding box center [556, 315] width 56 height 25
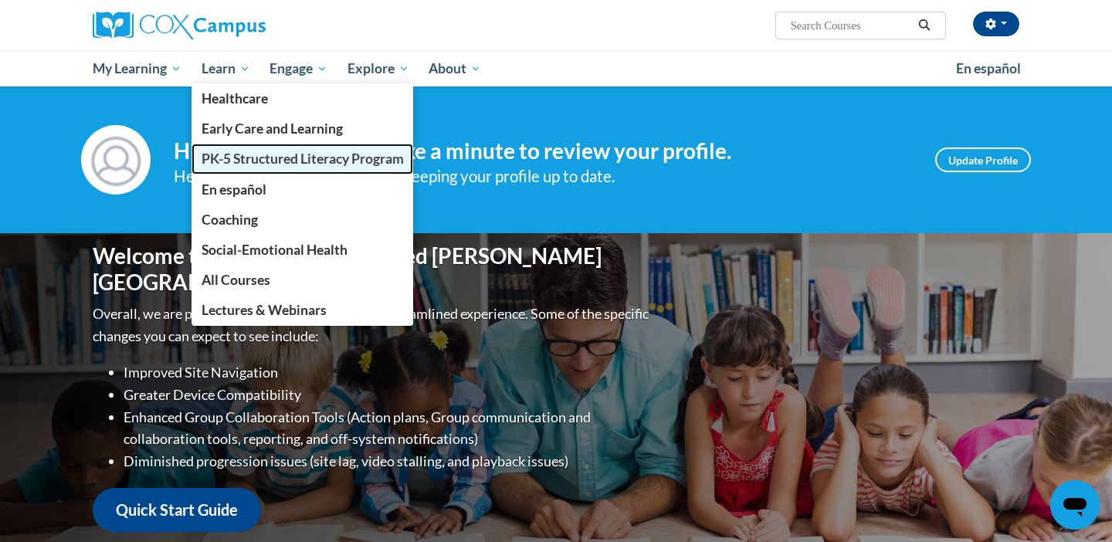
click at [253, 159] on span "PK-5 Structured Literacy Program" at bounding box center [303, 159] width 202 height 16
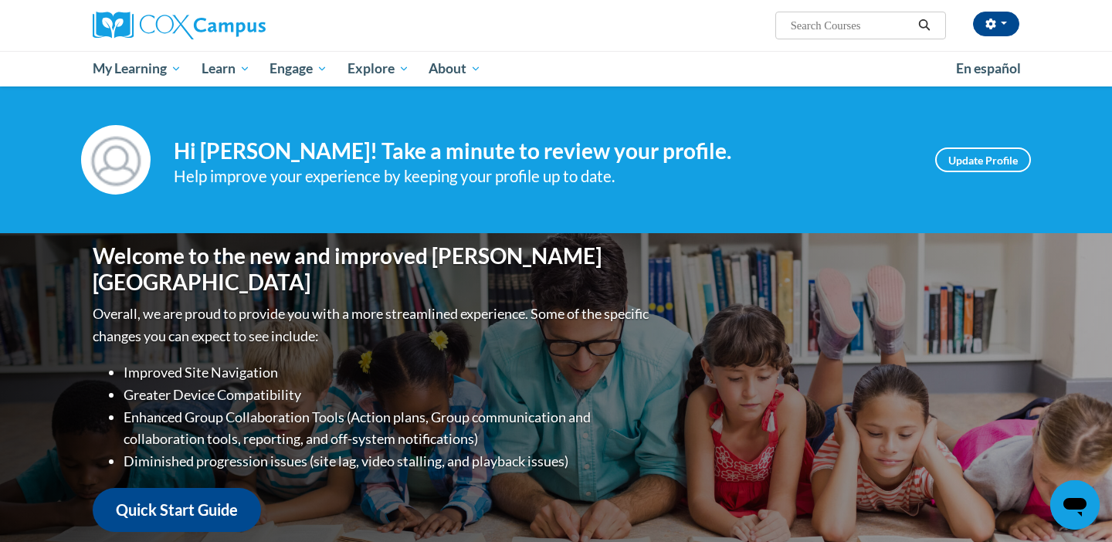
click at [826, 22] on input "Search..." at bounding box center [851, 25] width 124 height 19
type input "fluency"
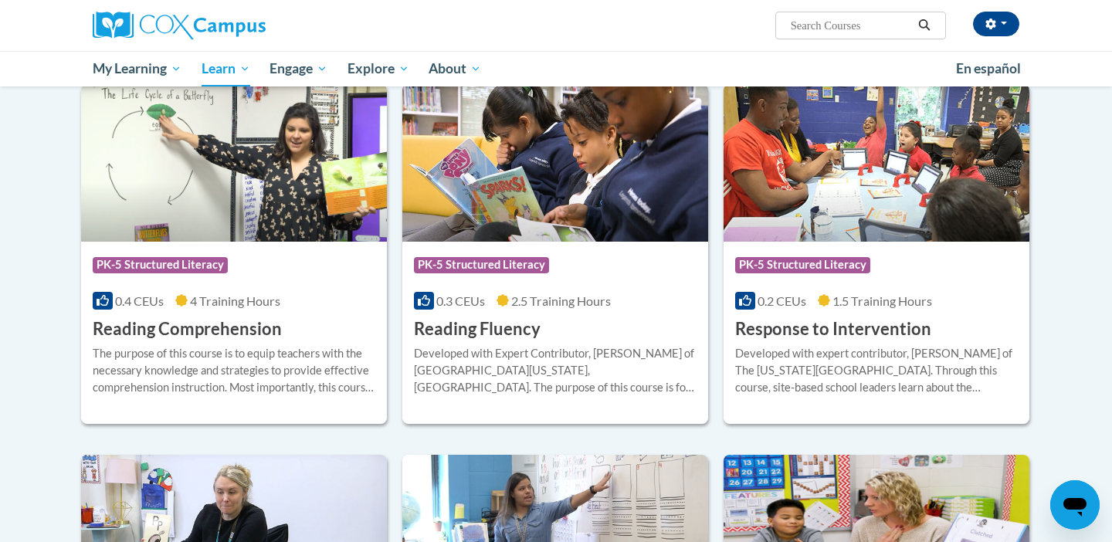
scroll to position [1298, 0]
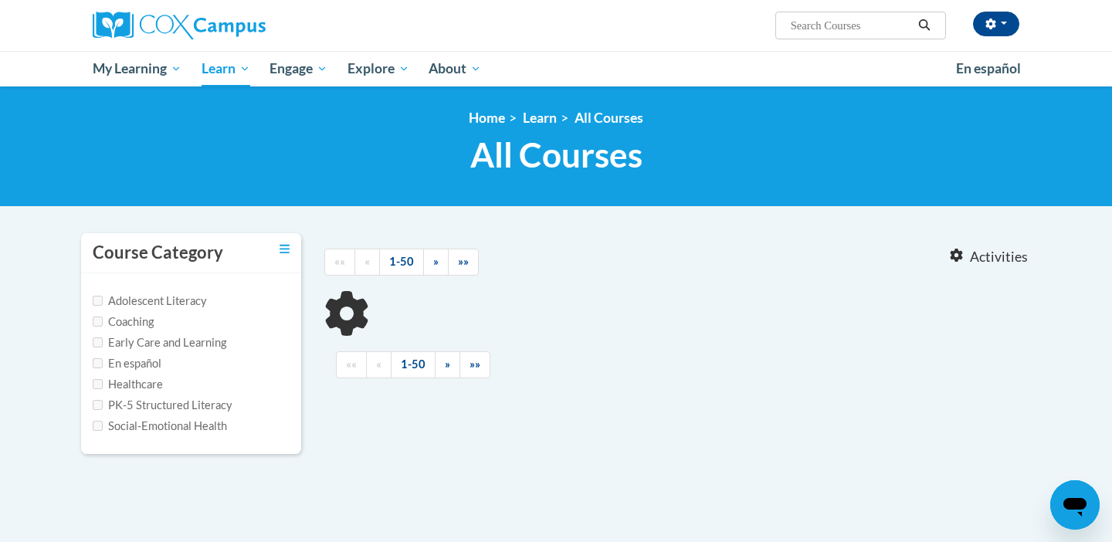
type input "fluency"
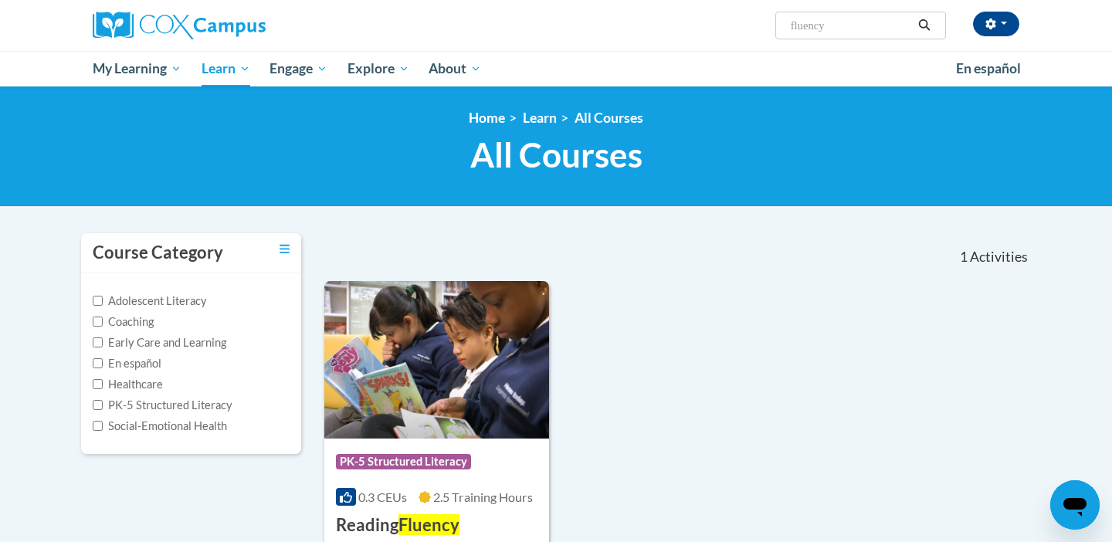
scroll to position [98, 0]
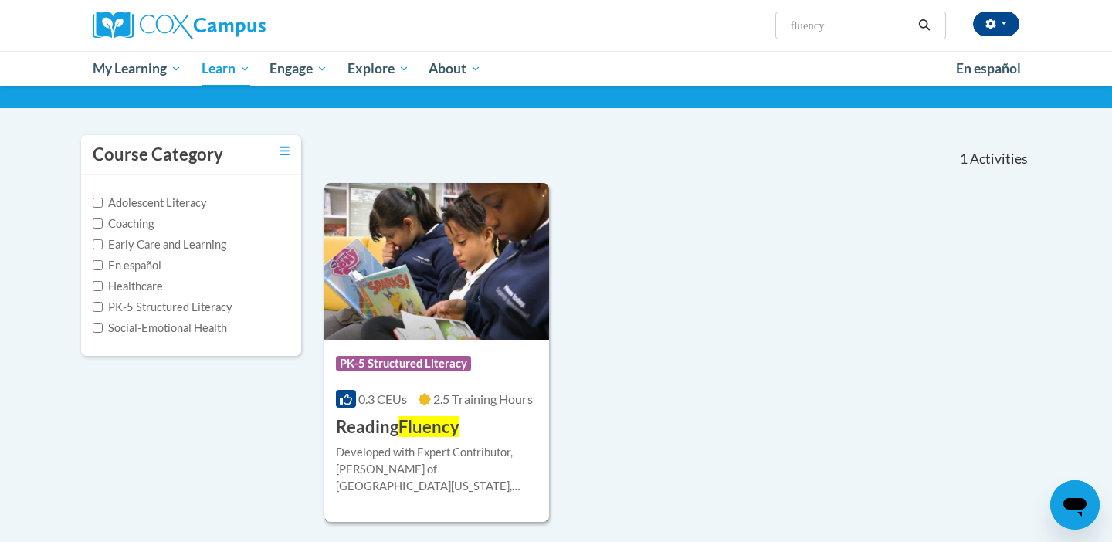
click at [420, 259] on img at bounding box center [436, 262] width 225 height 158
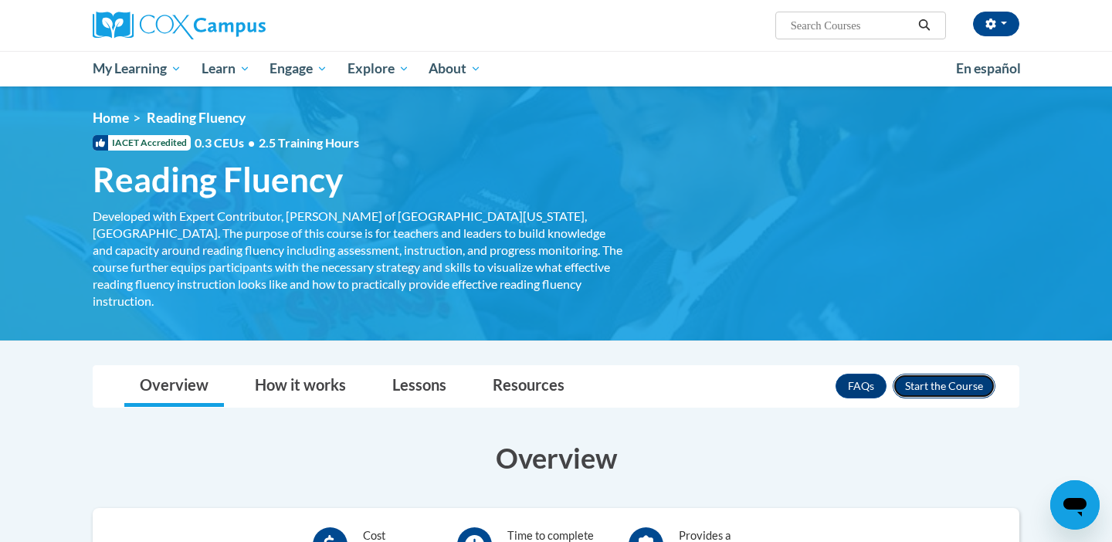
click at [962, 374] on button "Enroll" at bounding box center [944, 386] width 103 height 25
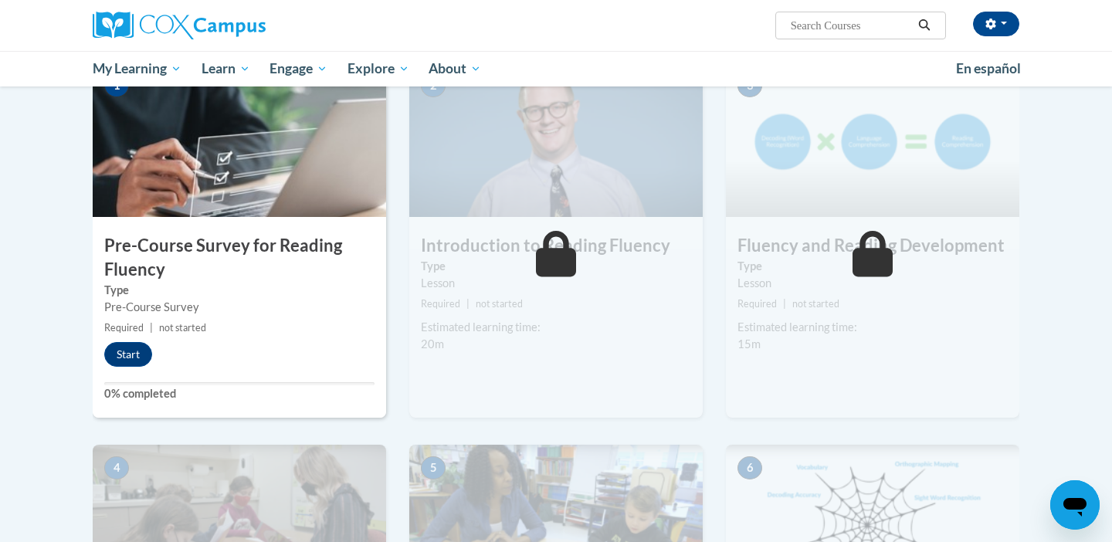
scroll to position [340, 0]
click at [131, 356] on button "Start" at bounding box center [128, 355] width 48 height 25
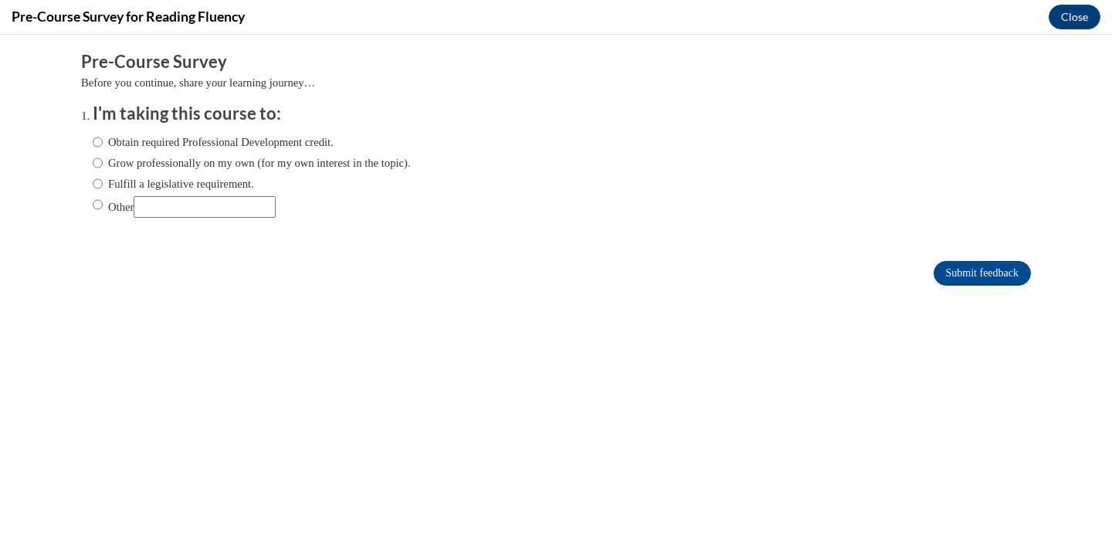
scroll to position [0, 0]
click at [100, 185] on input "Fulfill a legislative requirement." at bounding box center [98, 183] width 10 height 17
radio input "true"
click at [97, 158] on input "Grow professionally on my own (for my own interest in the topic)." at bounding box center [98, 162] width 10 height 17
radio input "true"
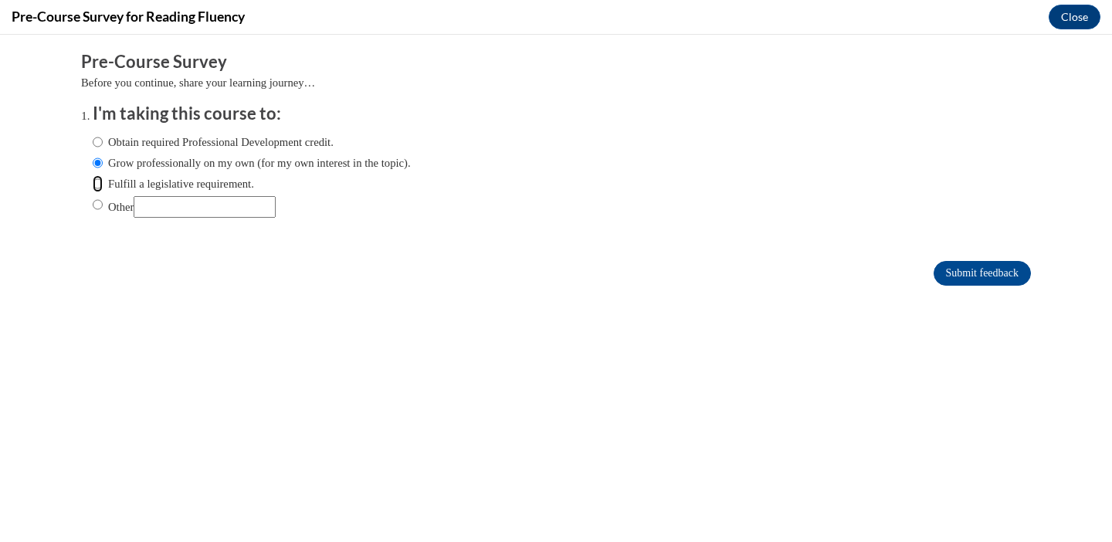
click at [100, 184] on input "Fulfill a legislative requirement." at bounding box center [98, 183] width 10 height 17
radio input "true"
click at [748, 212] on div "Obtain required Professional Development credit. Grow professionally on my own …" at bounding box center [556, 178] width 927 height 104
click at [975, 273] on input "Submit feedback" at bounding box center [982, 273] width 97 height 25
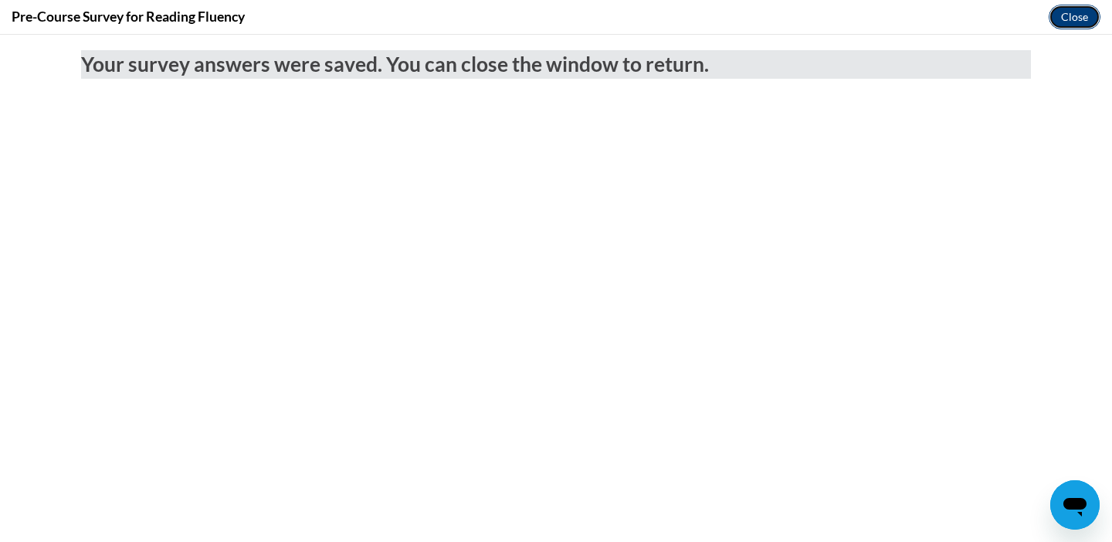
click at [1074, 15] on button "Close" at bounding box center [1075, 17] width 52 height 25
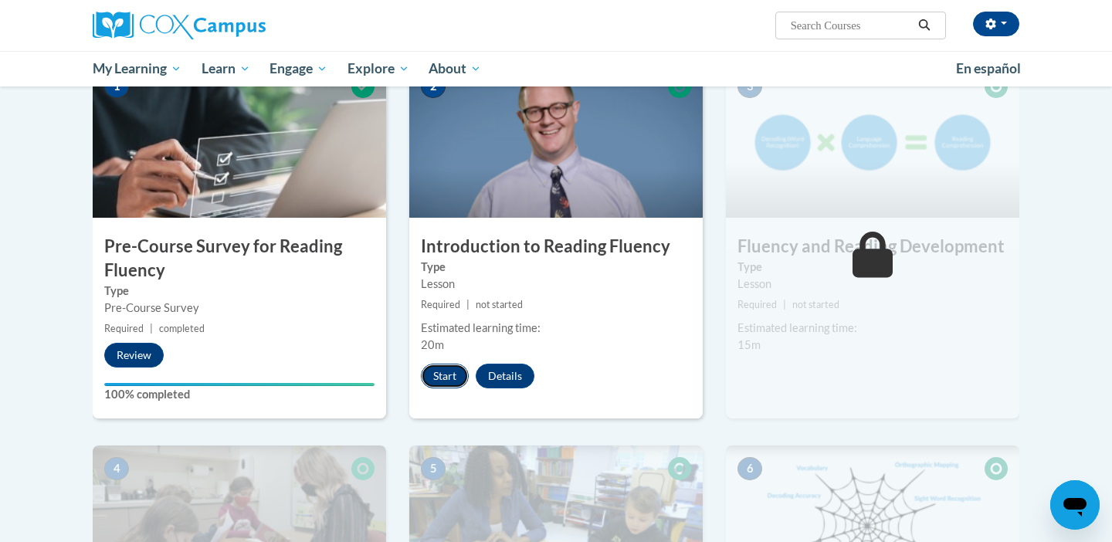
click at [447, 373] on button "Start" at bounding box center [445, 376] width 48 height 25
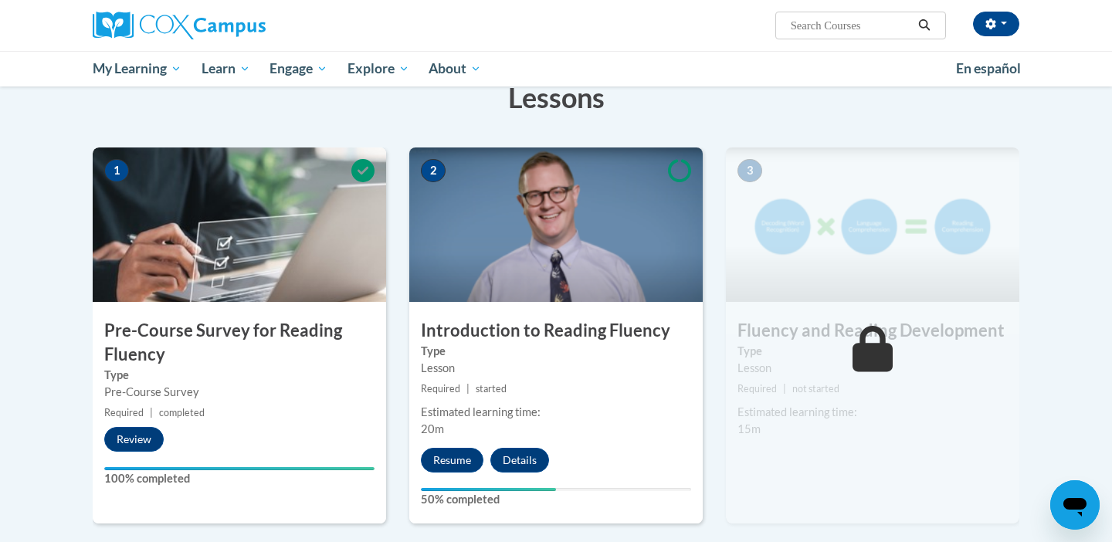
scroll to position [282, 0]
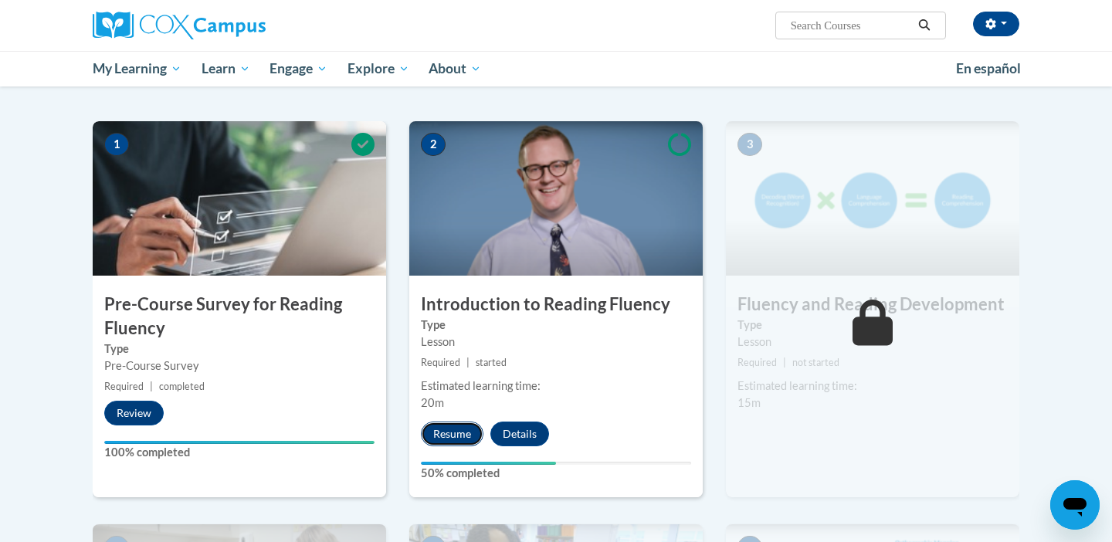
click at [450, 429] on button "Resume" at bounding box center [452, 434] width 63 height 25
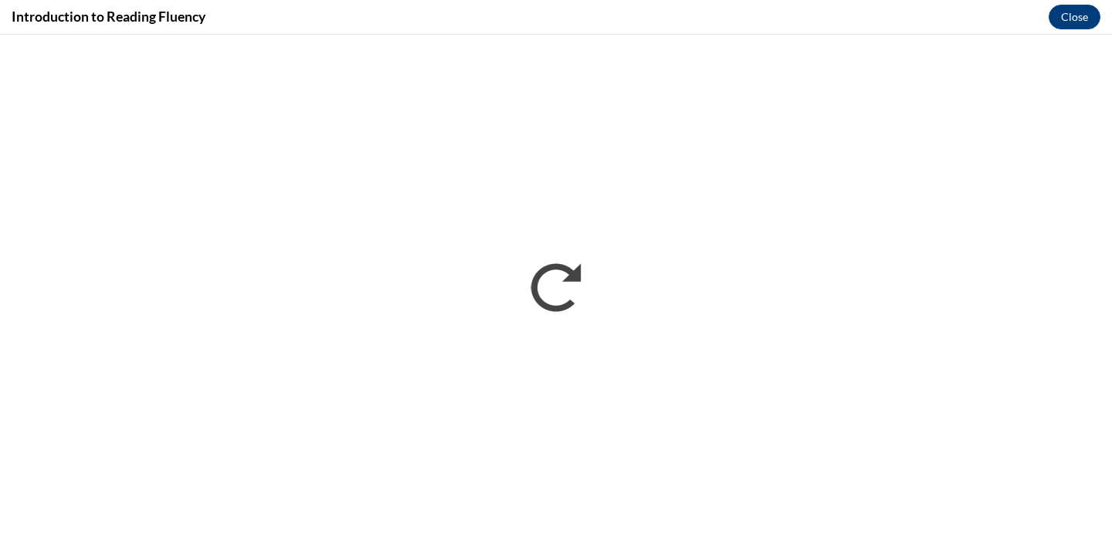
scroll to position [0, 0]
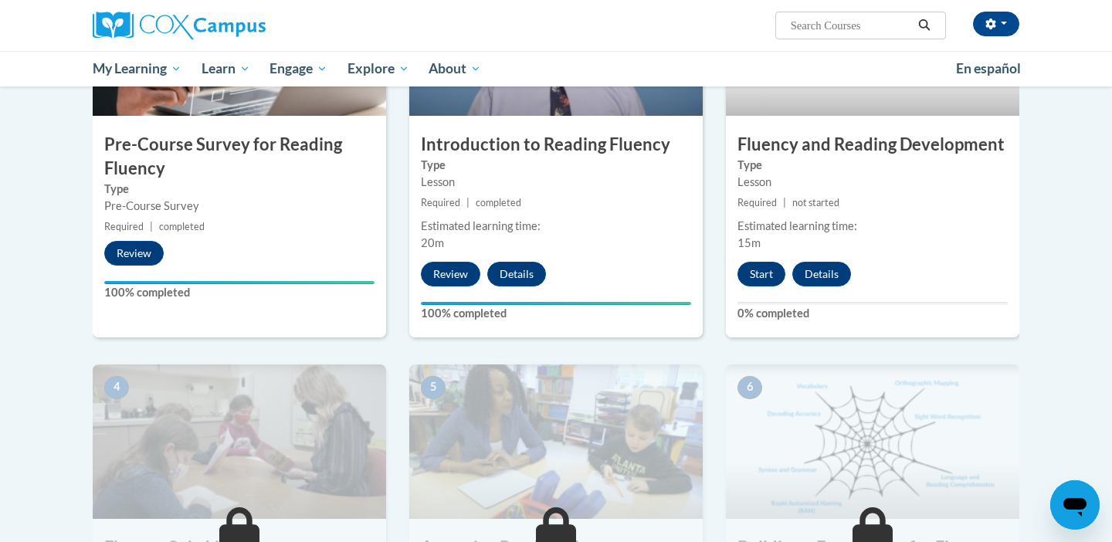
scroll to position [445, 0]
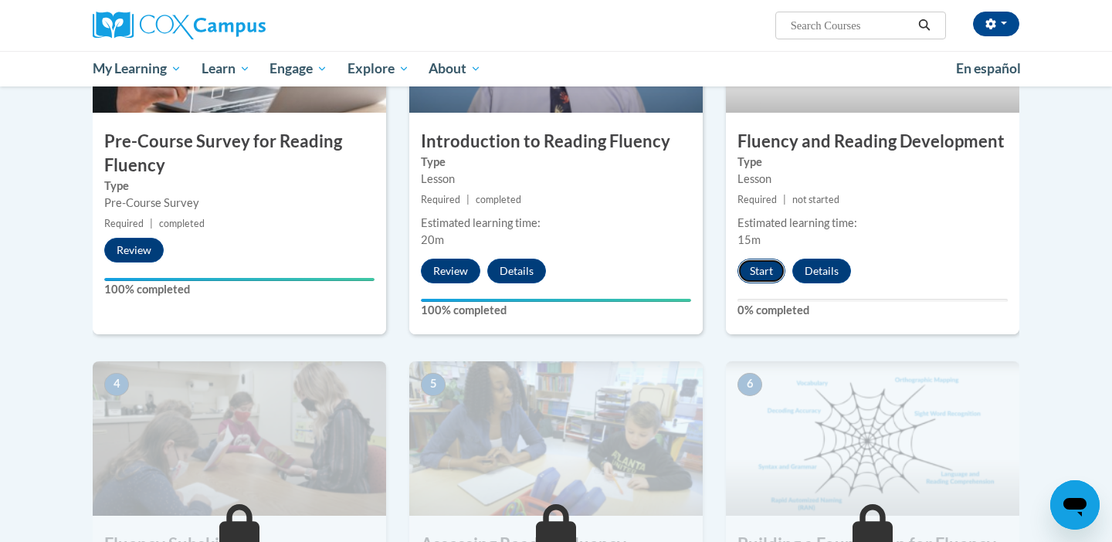
click at [761, 273] on button "Start" at bounding box center [762, 271] width 48 height 25
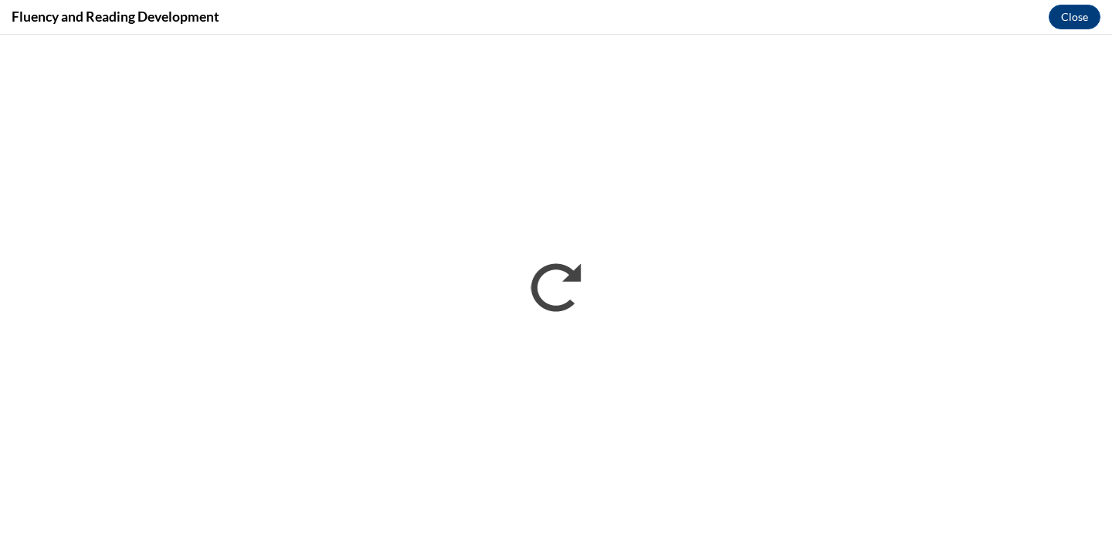
scroll to position [0, 0]
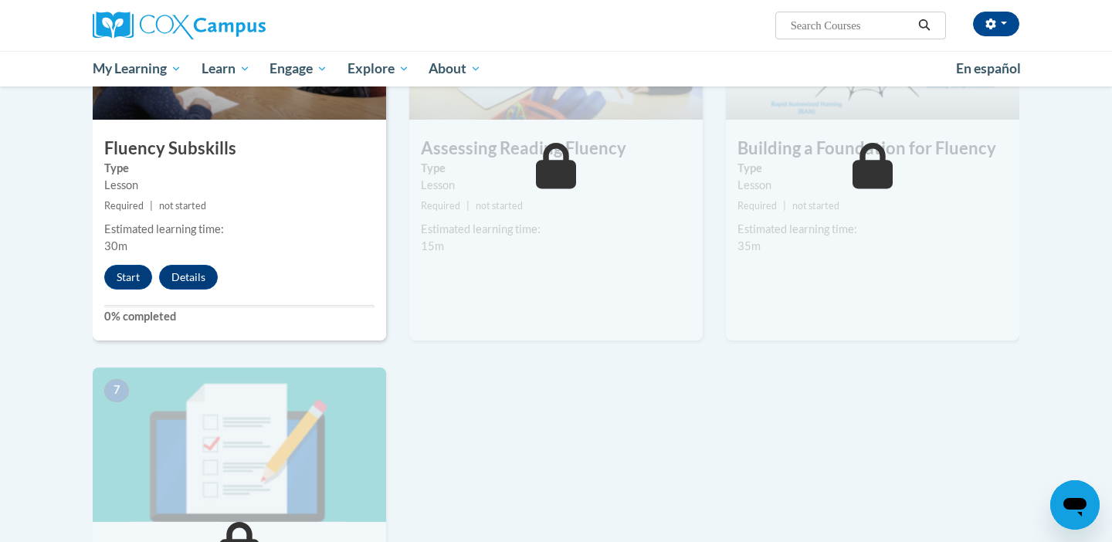
scroll to position [839, 0]
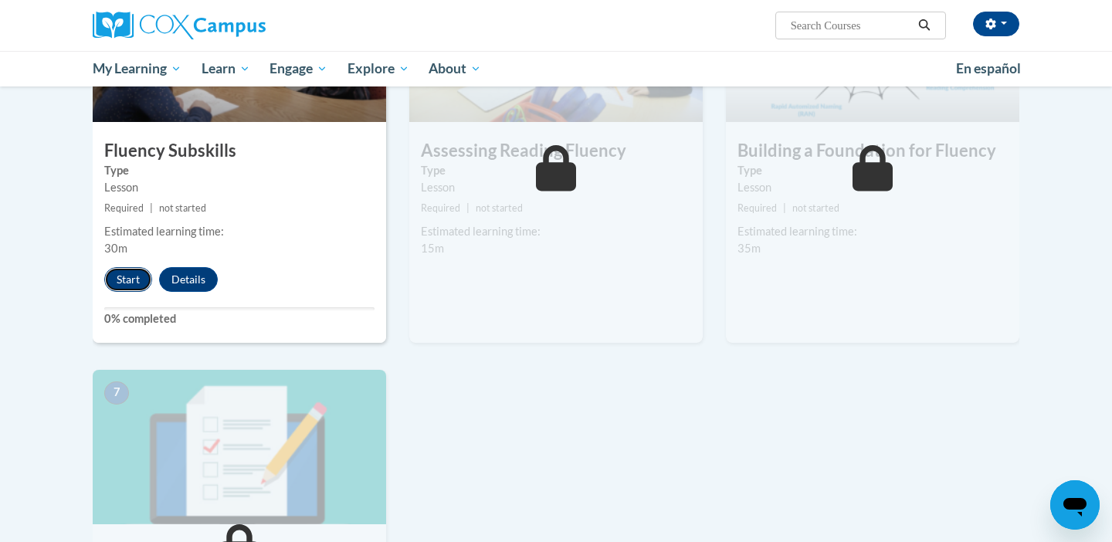
click at [130, 281] on button "Start" at bounding box center [128, 279] width 48 height 25
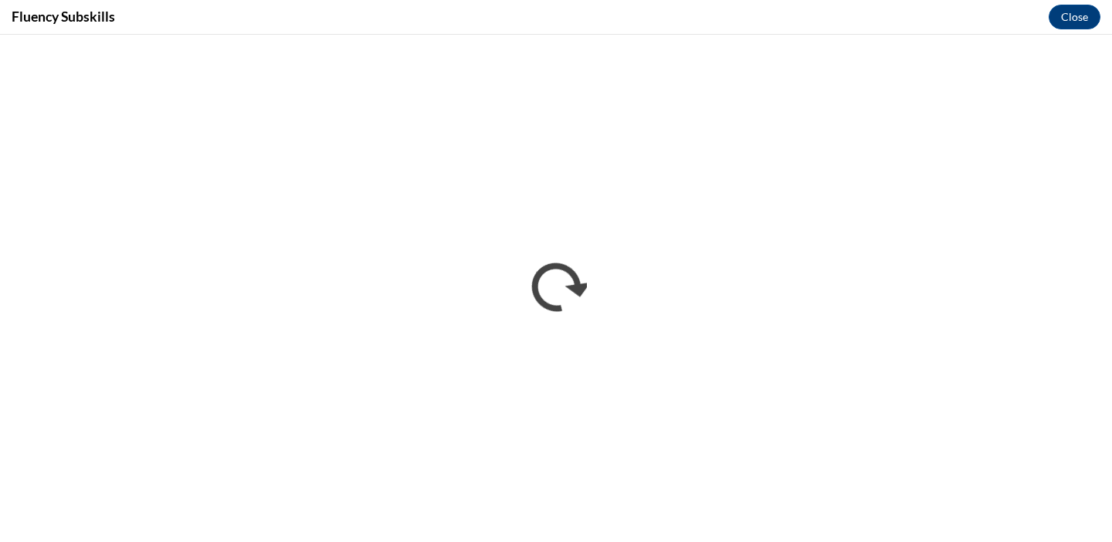
scroll to position [0, 0]
